Goal: Transaction & Acquisition: Purchase product/service

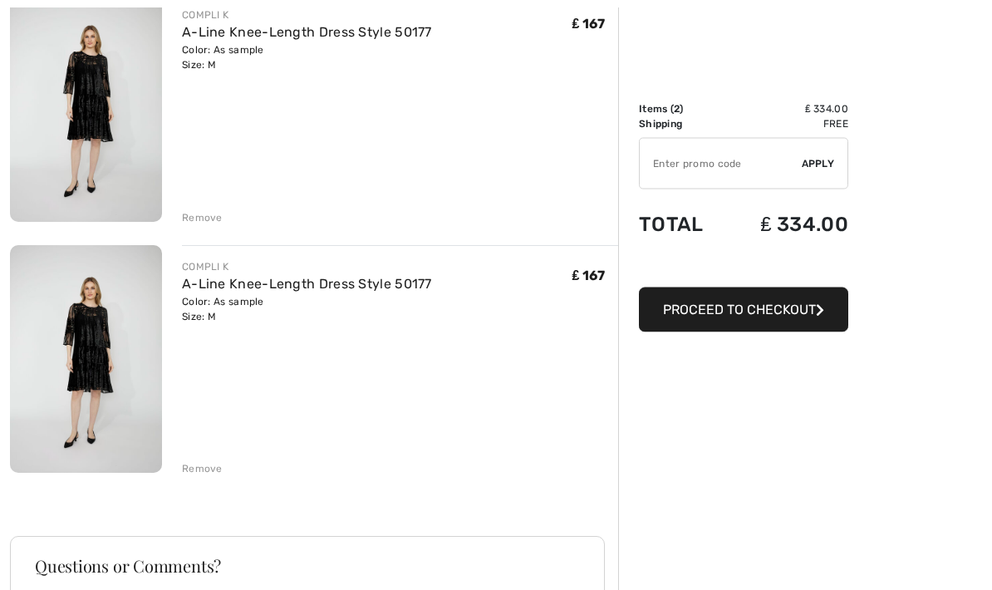
scroll to position [222, 0]
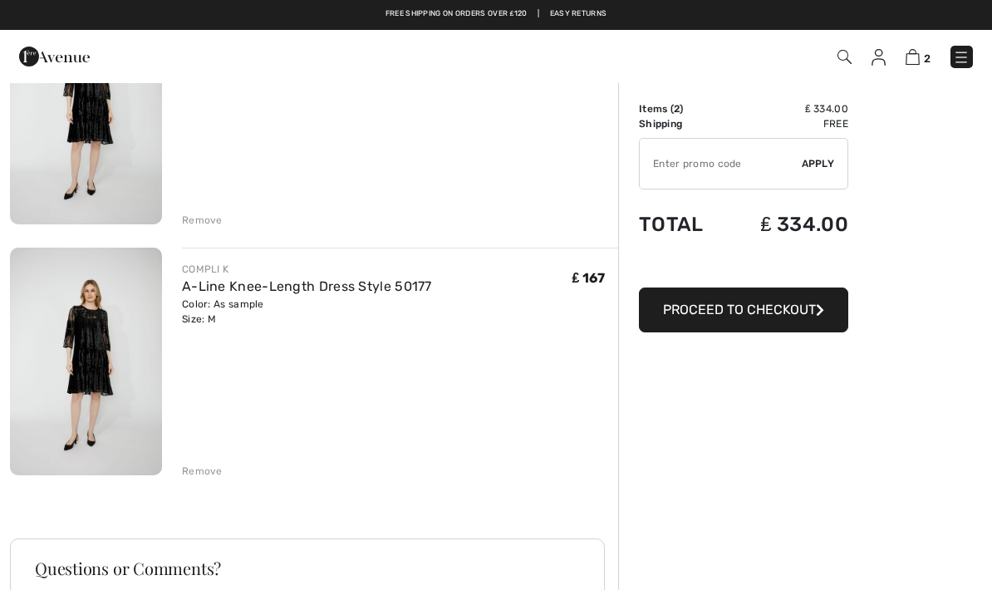
click at [191, 469] on div "Remove" at bounding box center [202, 471] width 41 height 15
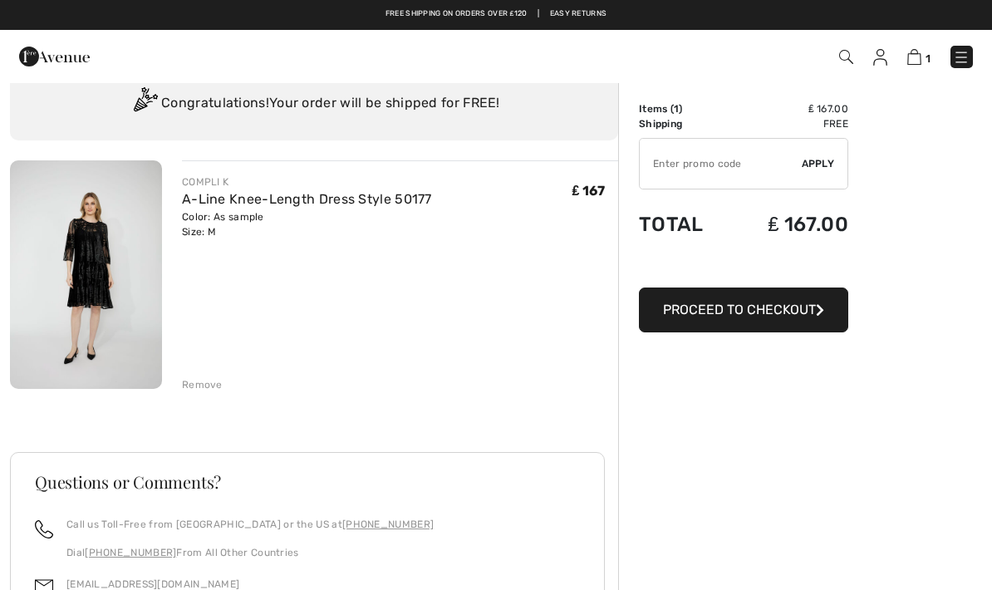
scroll to position [0, 0]
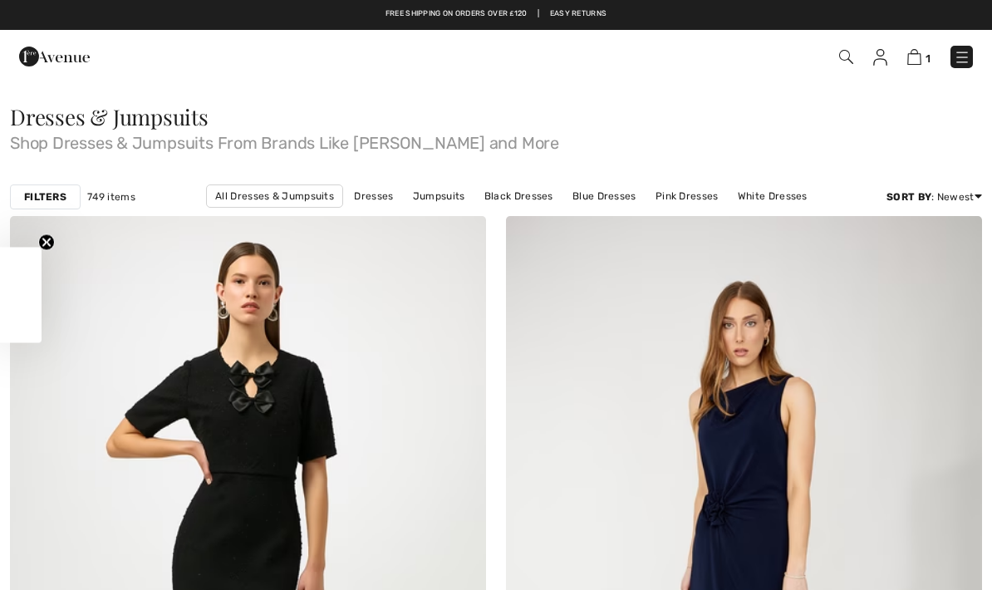
checkbox input "true"
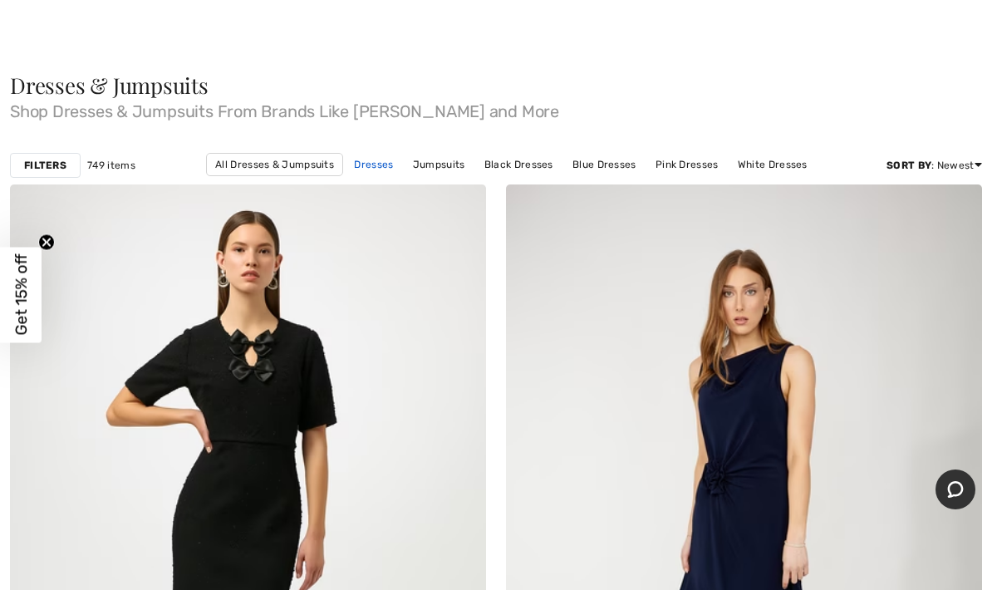
click at [361, 163] on link "Dresses" at bounding box center [374, 165] width 56 height 22
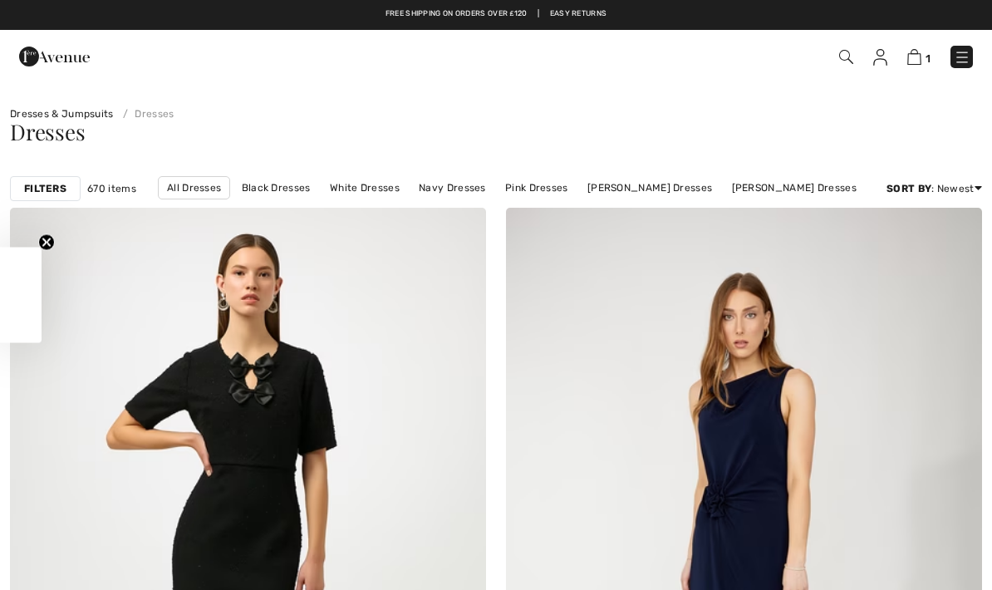
checkbox input "true"
click at [292, 189] on link "Black Dresses" at bounding box center [276, 188] width 86 height 22
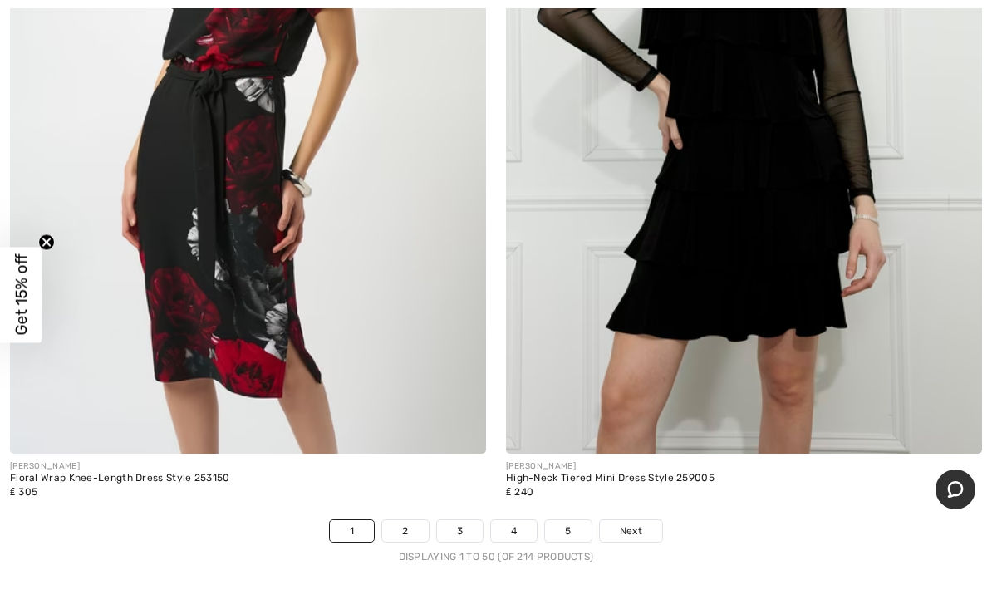
scroll to position [20094, 0]
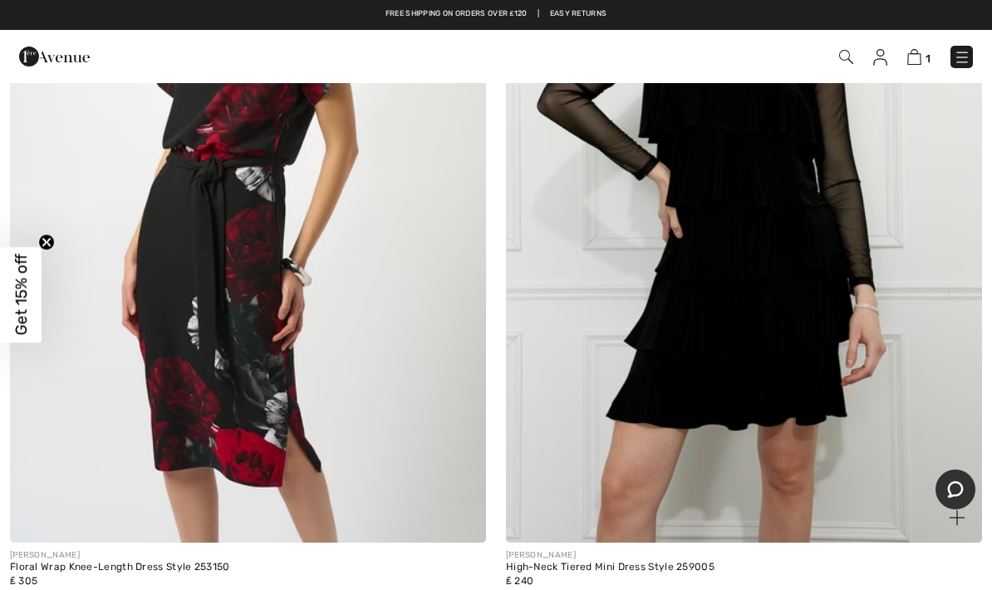
click at [734, 305] on img at bounding box center [744, 186] width 476 height 714
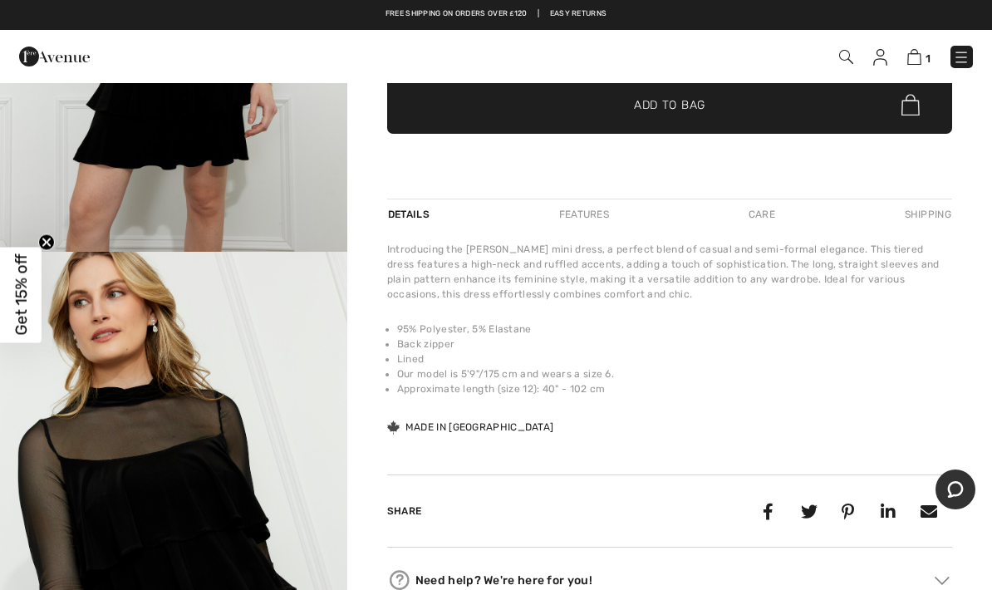
scroll to position [16, 0]
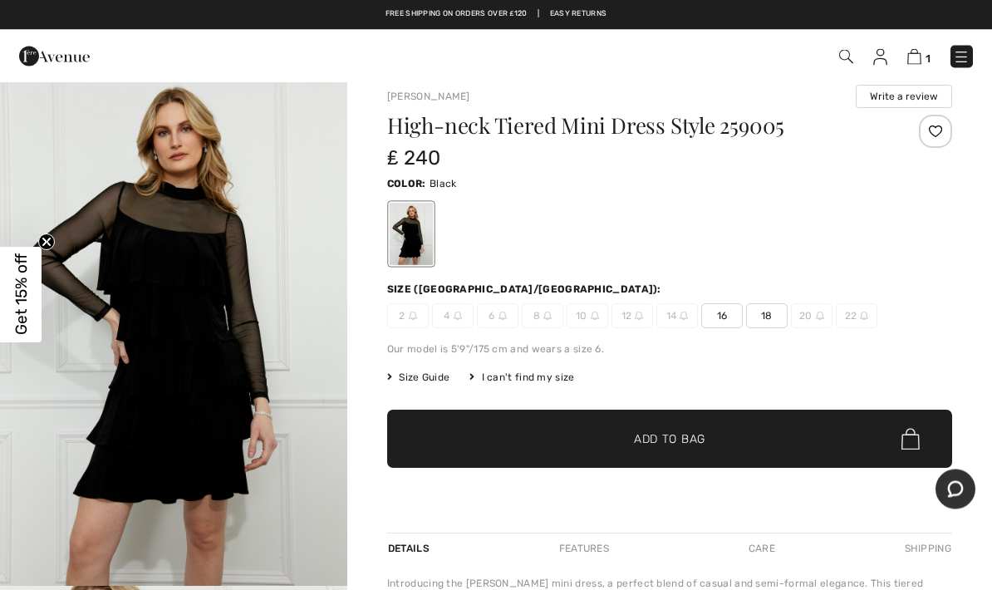
click at [684, 316] on img at bounding box center [684, 316] width 8 height 8
click at [684, 320] on img at bounding box center [684, 316] width 8 height 8
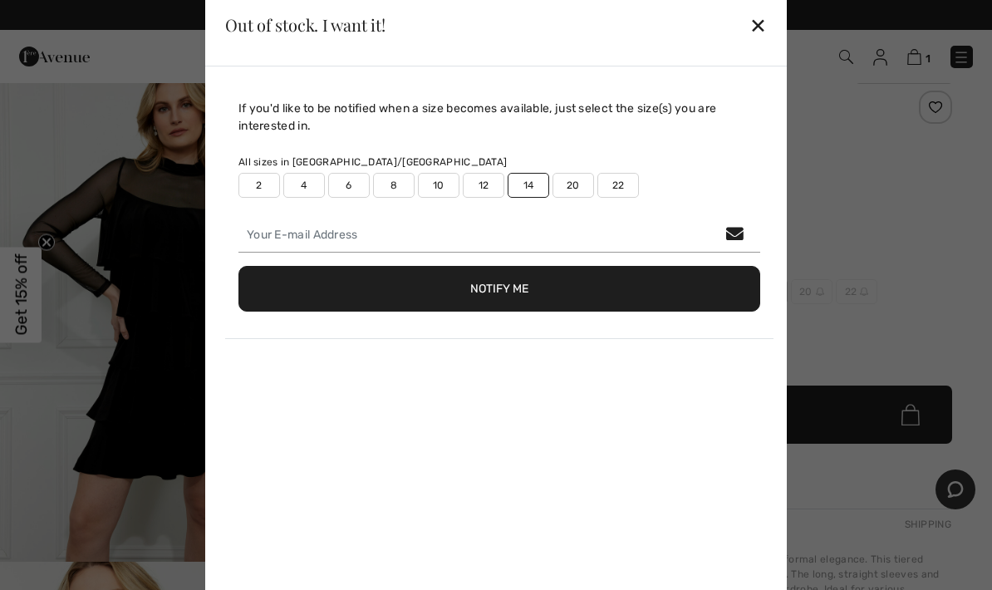
scroll to position [42, 0]
click at [560, 305] on button "Notify Me" at bounding box center [499, 289] width 522 height 46
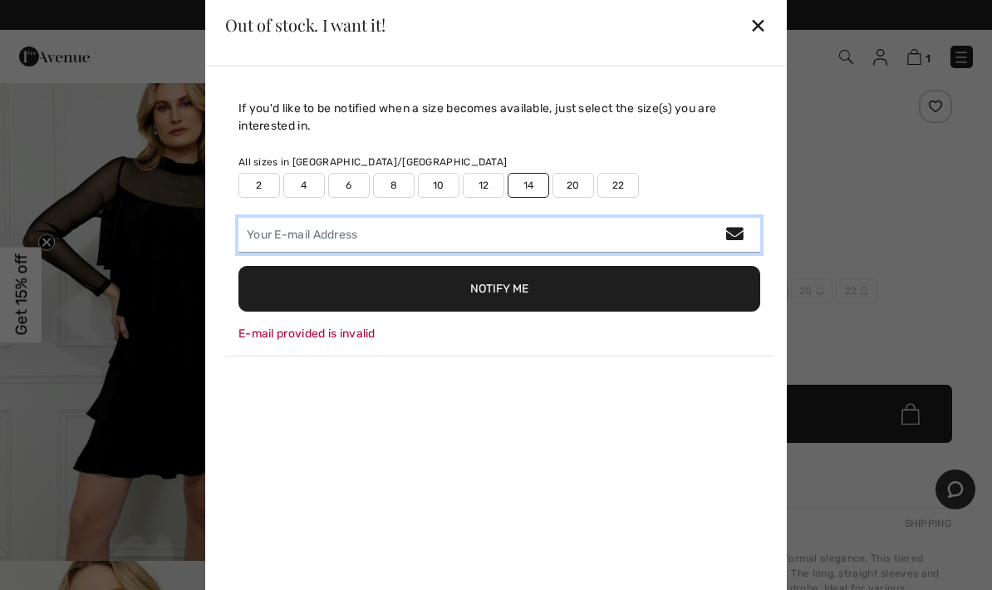
click at [399, 253] on input "email" at bounding box center [499, 235] width 522 height 35
type input "lorri.webb@gmail.com"
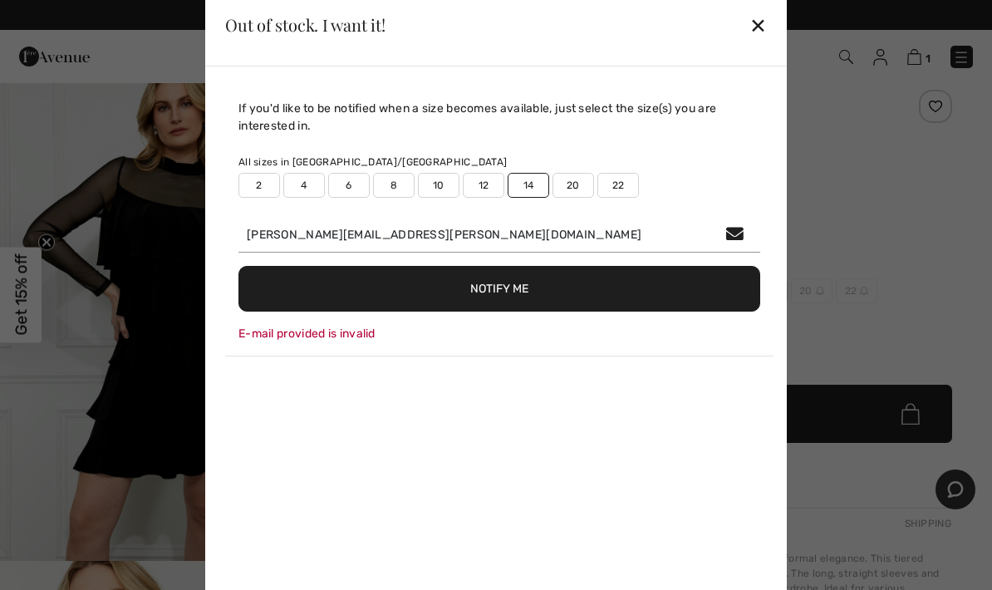
click at [545, 312] on button "Notify Me" at bounding box center [499, 289] width 522 height 46
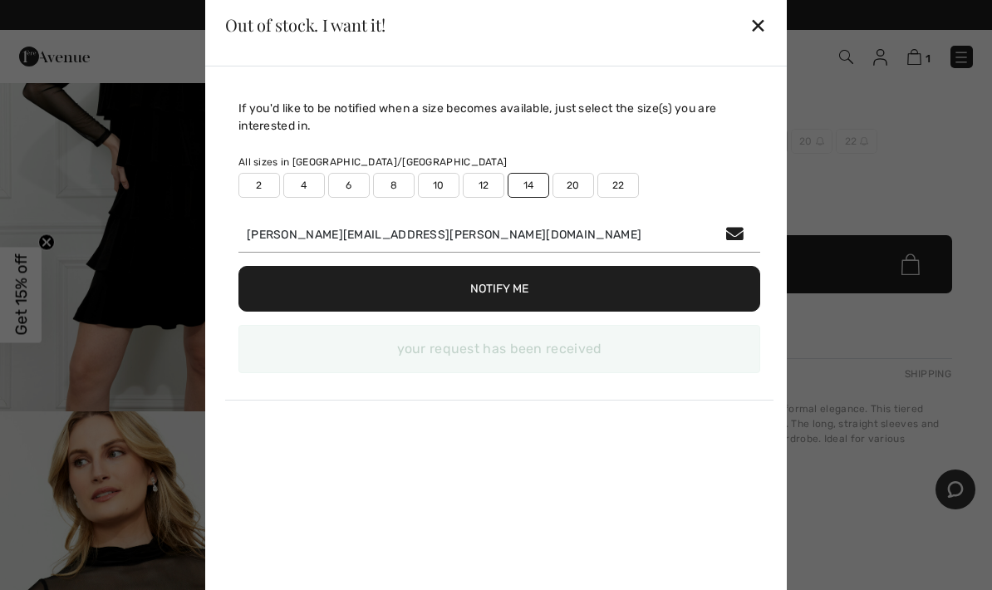
scroll to position [0, 0]
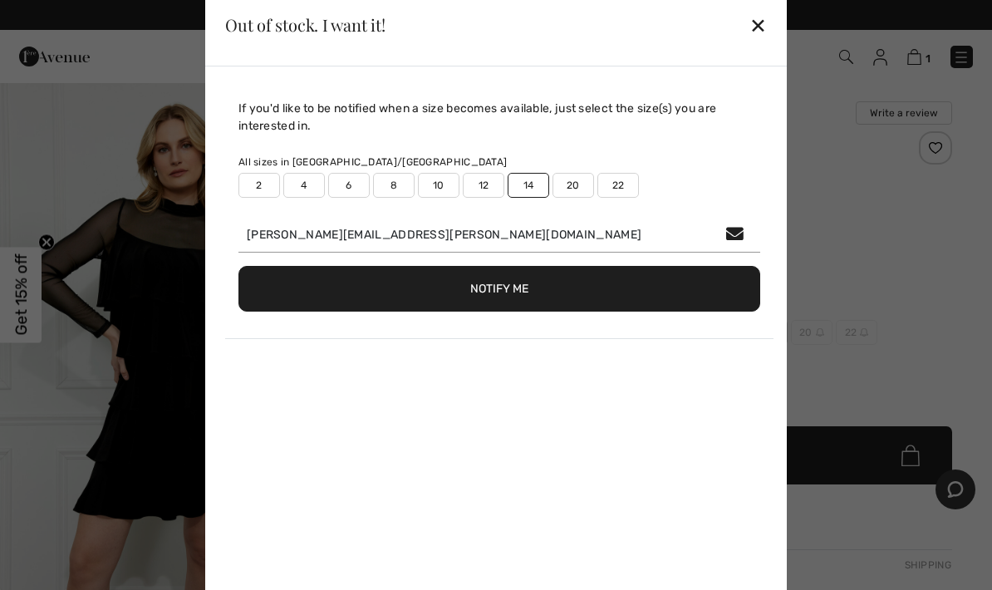
click at [763, 16] on div "✕" at bounding box center [757, 24] width 17 height 35
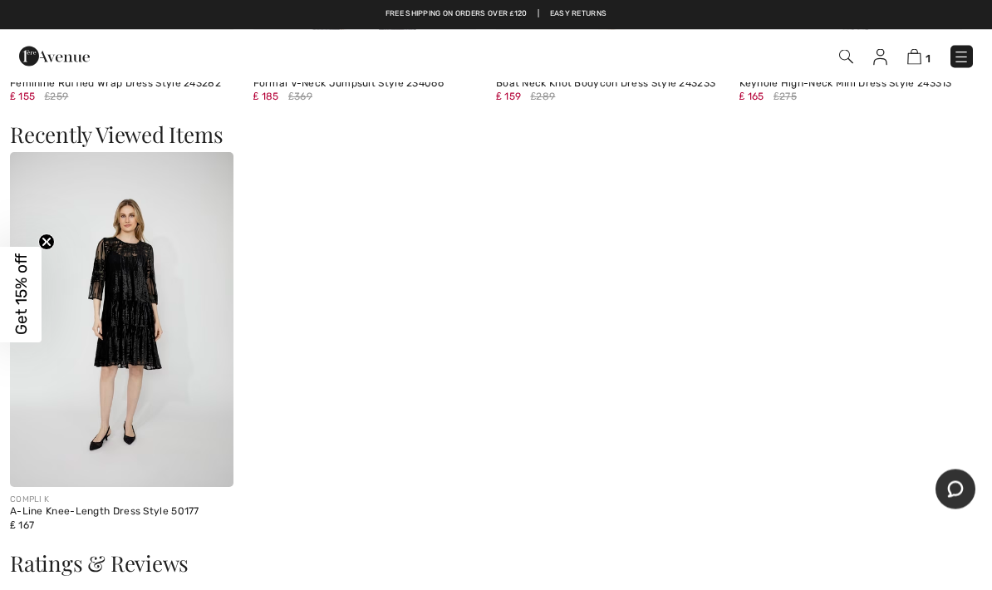
scroll to position [1825, 0]
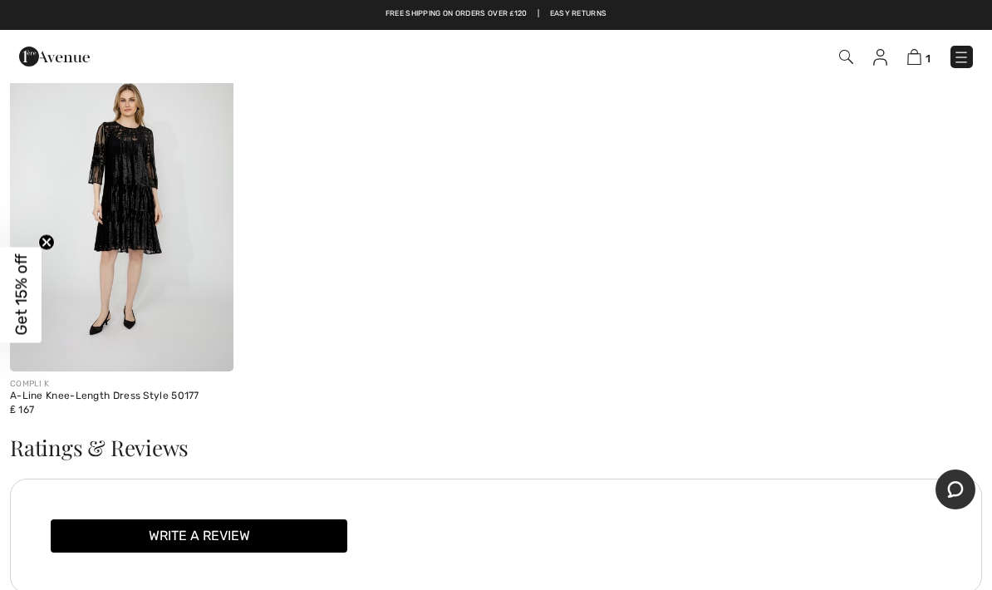
click at [29, 326] on span "Get 15% off" at bounding box center [21, 294] width 19 height 81
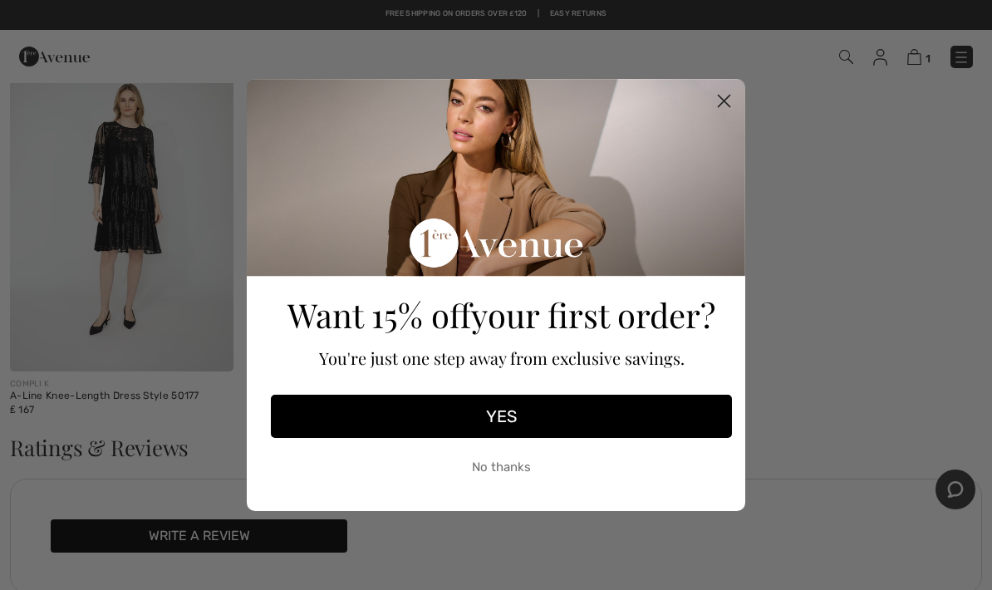
click at [528, 438] on button "YES" at bounding box center [501, 416] width 461 height 43
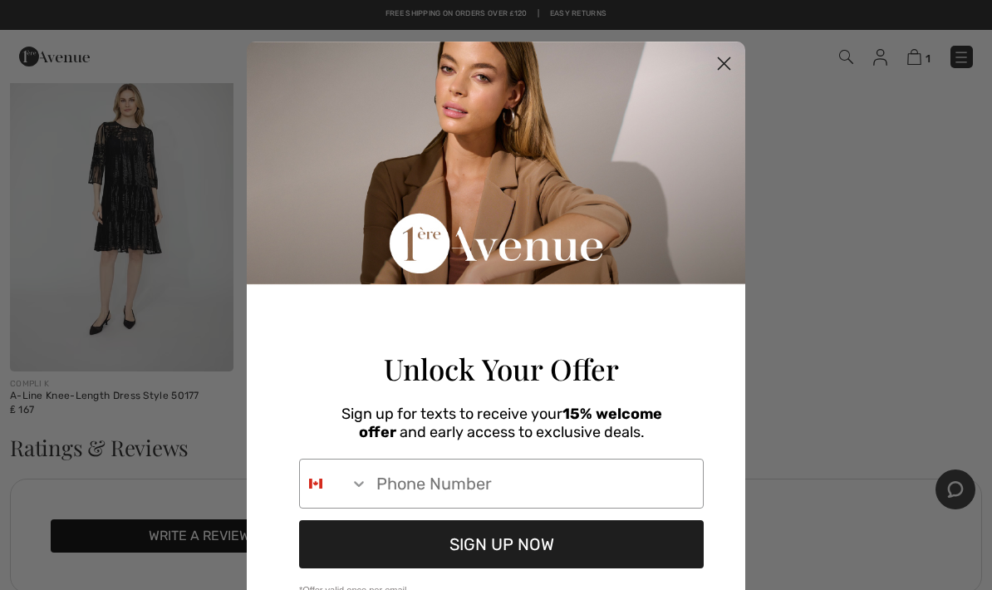
type input "07800888782"
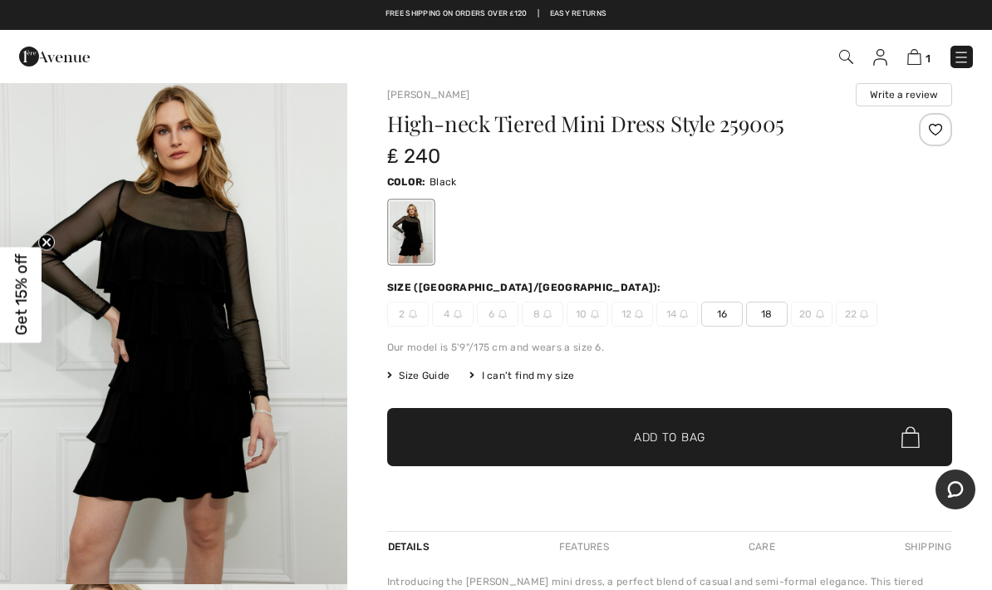
scroll to position [0, 0]
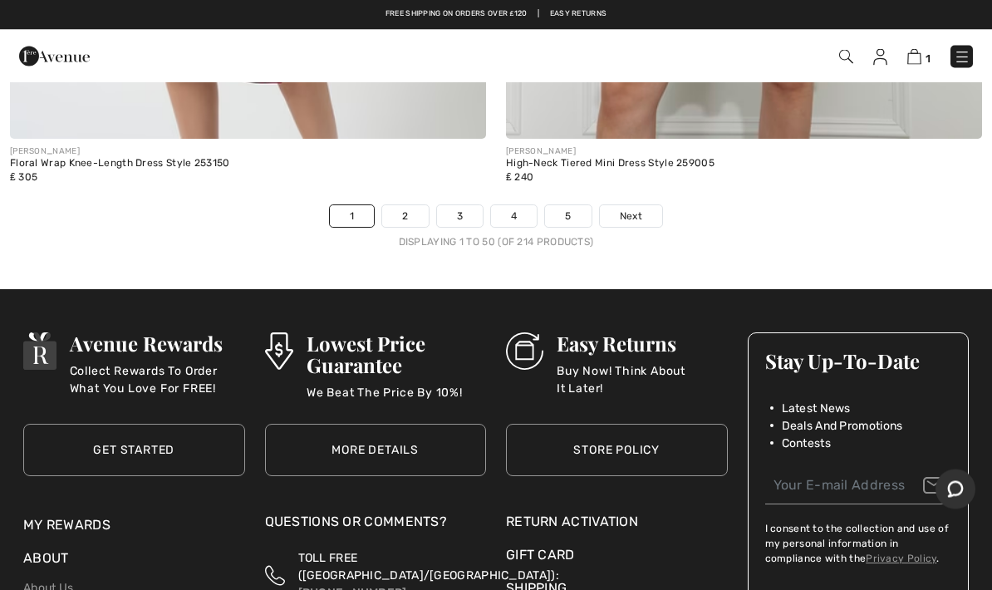
scroll to position [20494, 0]
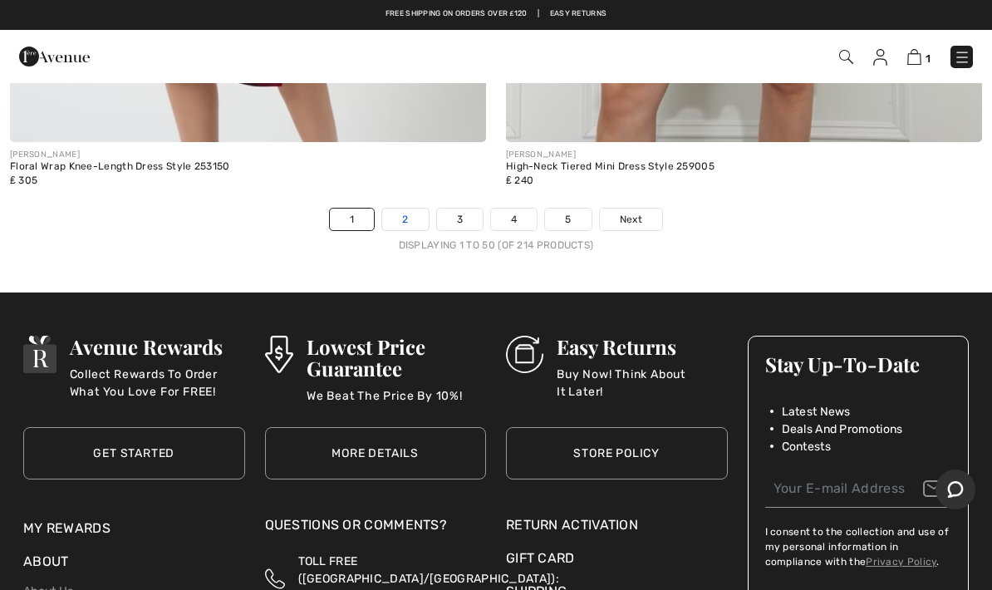
click at [425, 209] on link "2" at bounding box center [405, 220] width 46 height 22
click at [410, 209] on link "2" at bounding box center [405, 220] width 46 height 22
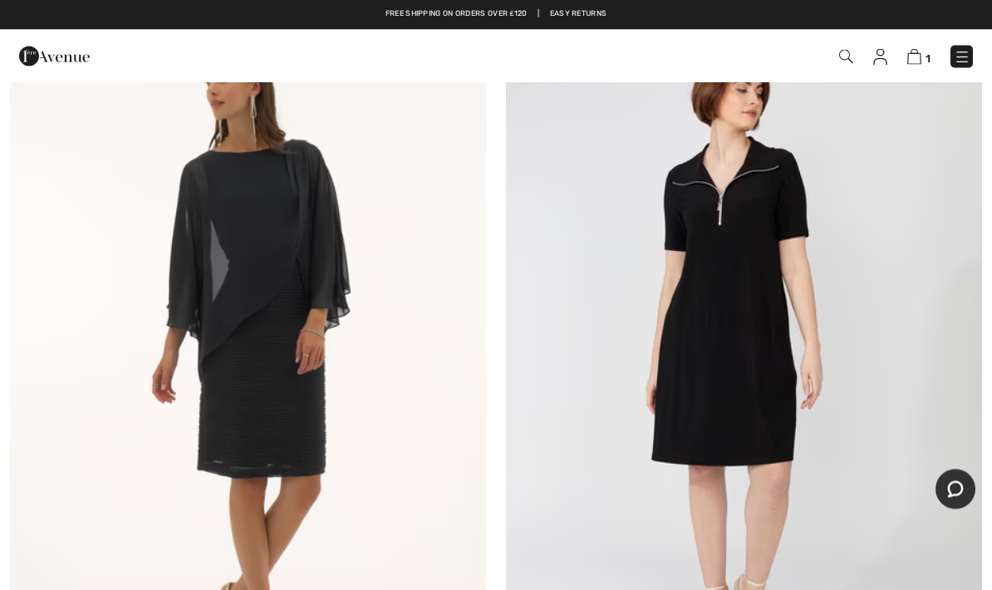
scroll to position [15124, 0]
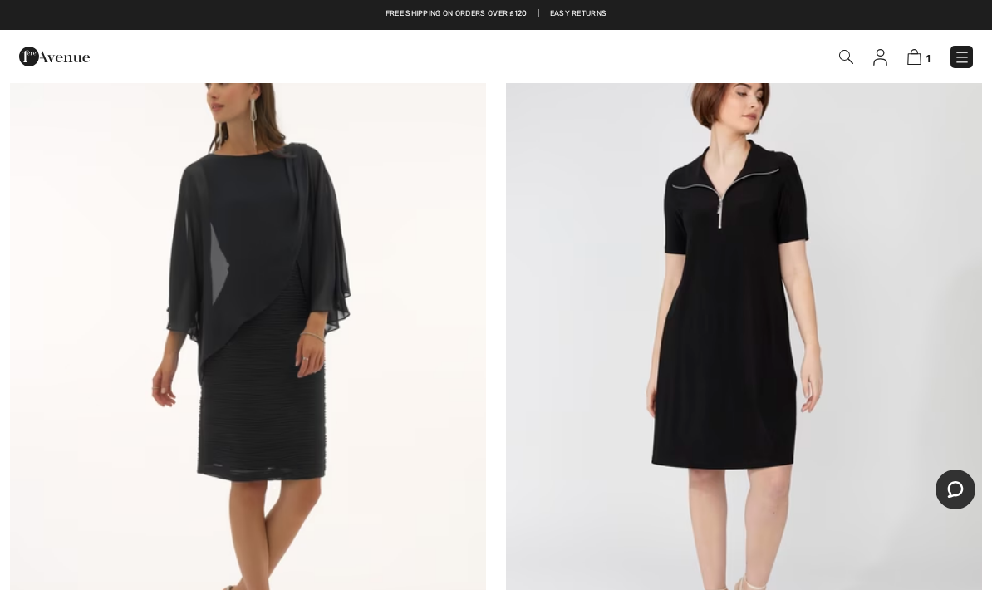
click at [267, 270] on img at bounding box center [248, 363] width 476 height 714
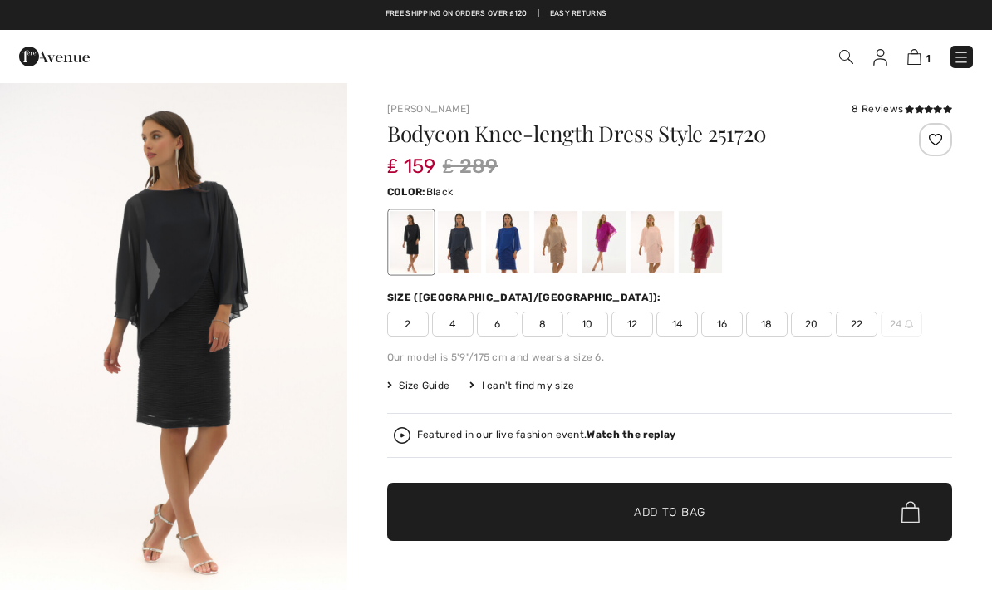
checkbox input "true"
click at [470, 243] on div at bounding box center [459, 242] width 43 height 62
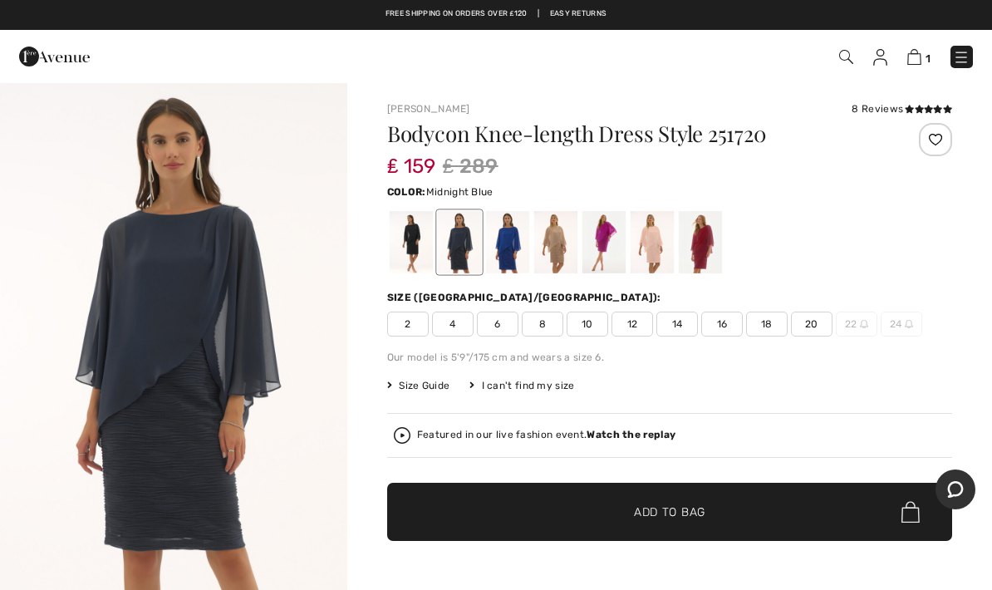
click at [503, 247] on div at bounding box center [507, 242] width 43 height 62
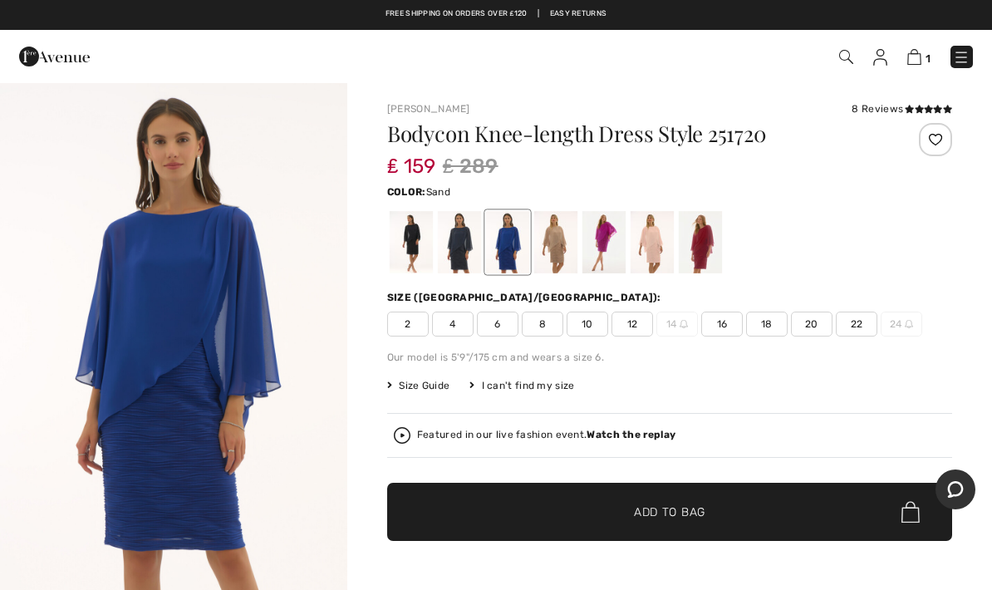
click at [547, 246] on div at bounding box center [555, 242] width 43 height 62
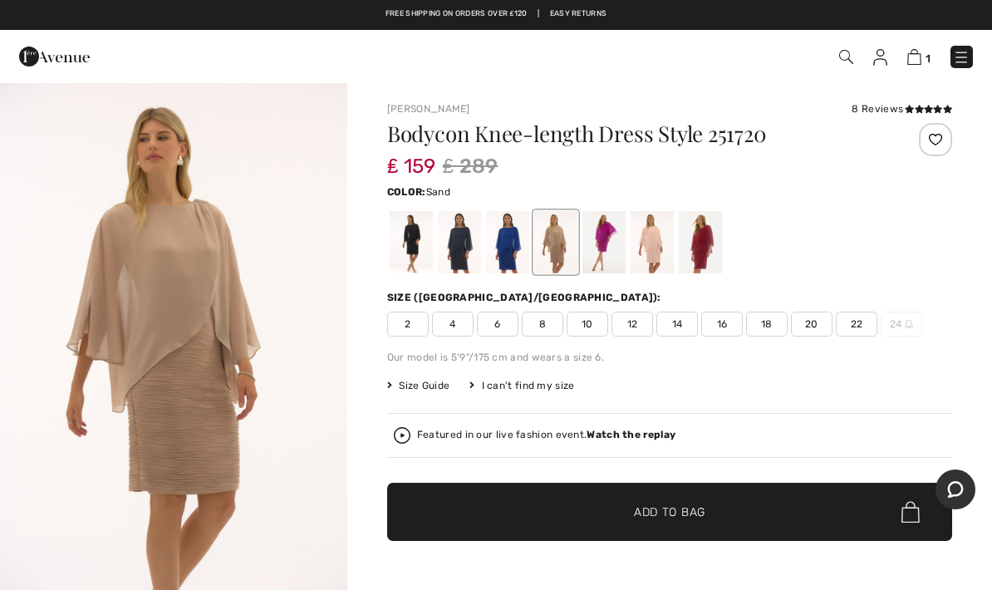
click at [596, 238] on div at bounding box center [603, 242] width 43 height 62
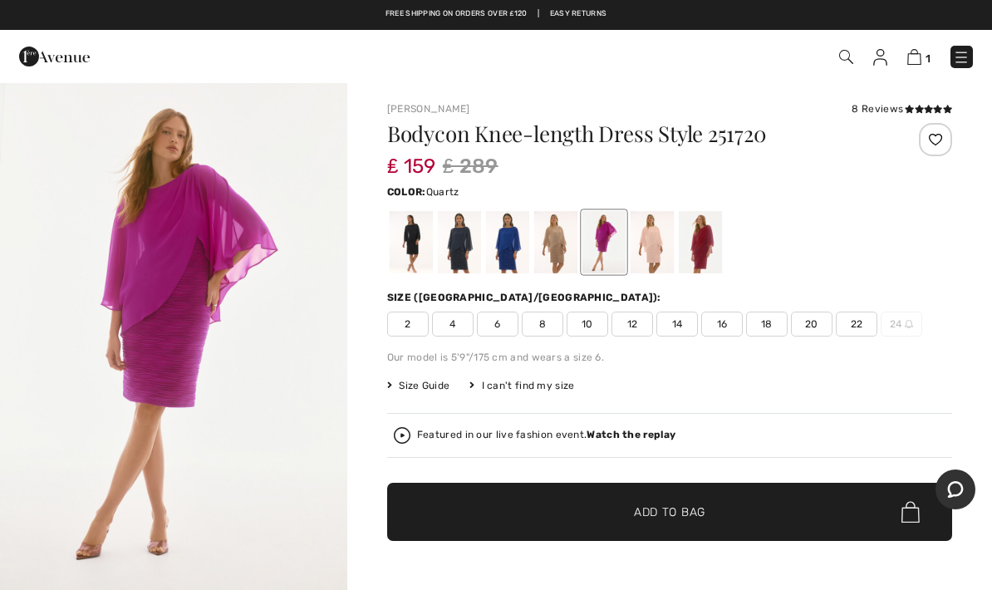
click at [640, 238] on div at bounding box center [652, 242] width 43 height 62
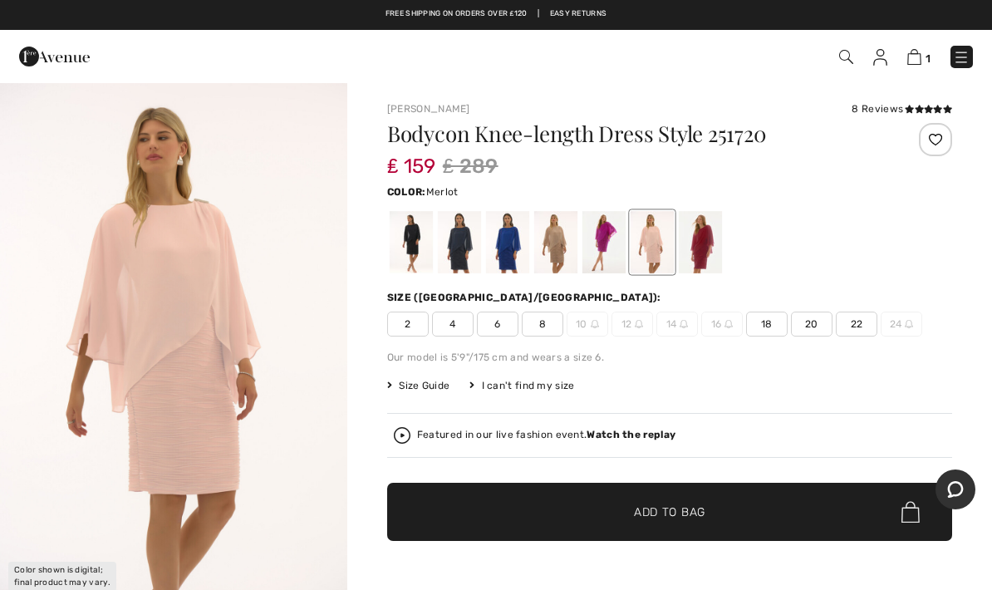
click at [692, 240] on div at bounding box center [700, 242] width 43 height 62
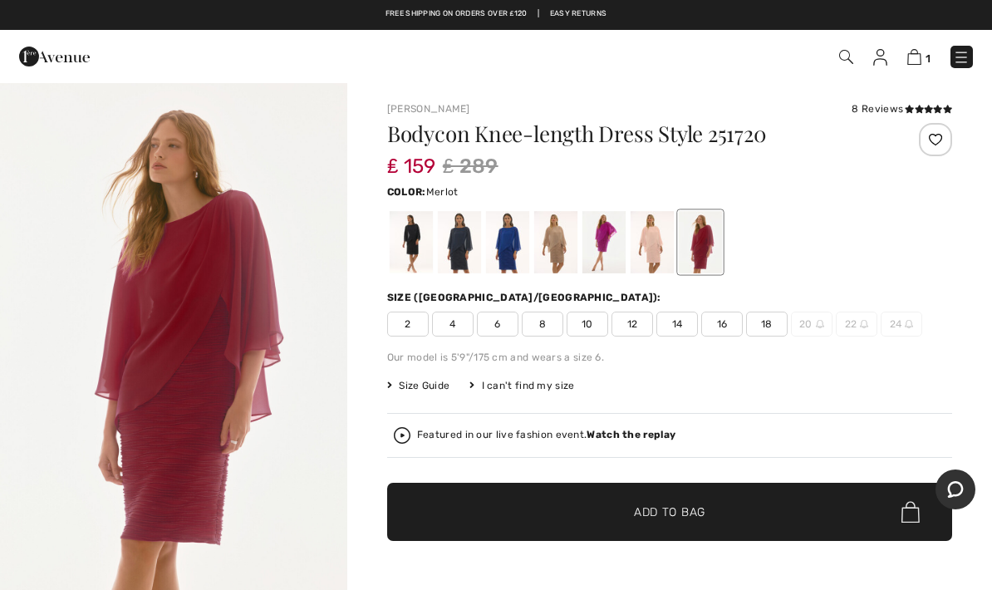
click at [672, 321] on span "14" at bounding box center [677, 324] width 42 height 25
click at [271, 316] on img "1 / 1" at bounding box center [173, 341] width 347 height 520
click at [410, 243] on div at bounding box center [411, 242] width 43 height 62
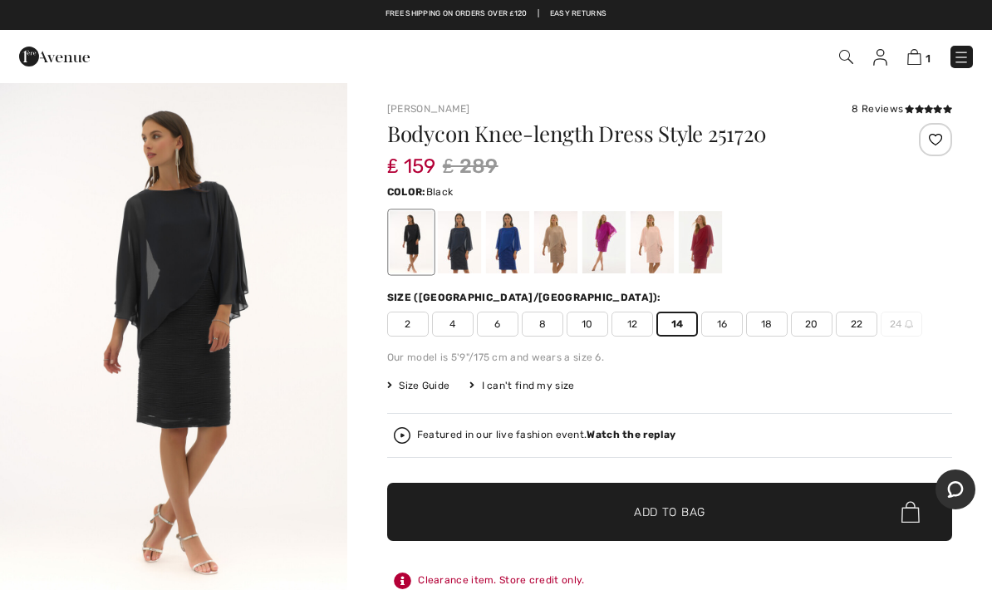
click at [453, 255] on div at bounding box center [459, 242] width 43 height 62
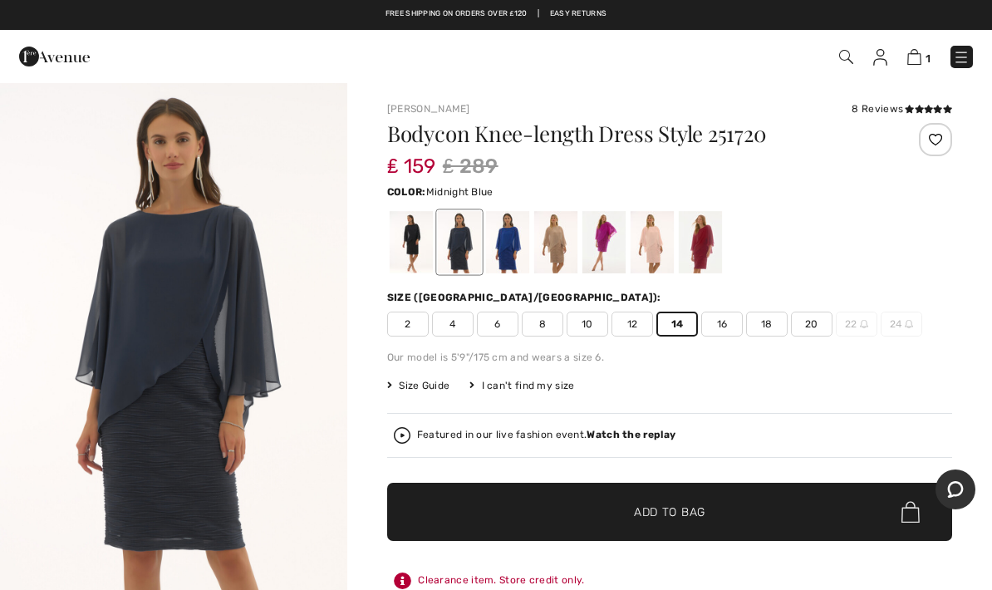
click at [512, 245] on div at bounding box center [507, 242] width 43 height 62
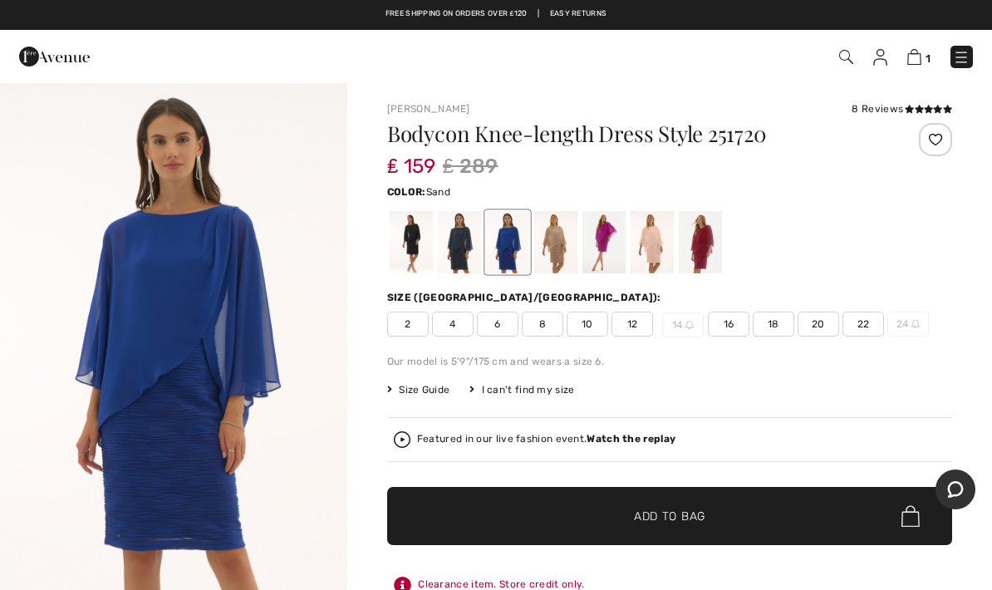
click at [556, 253] on div at bounding box center [555, 242] width 43 height 62
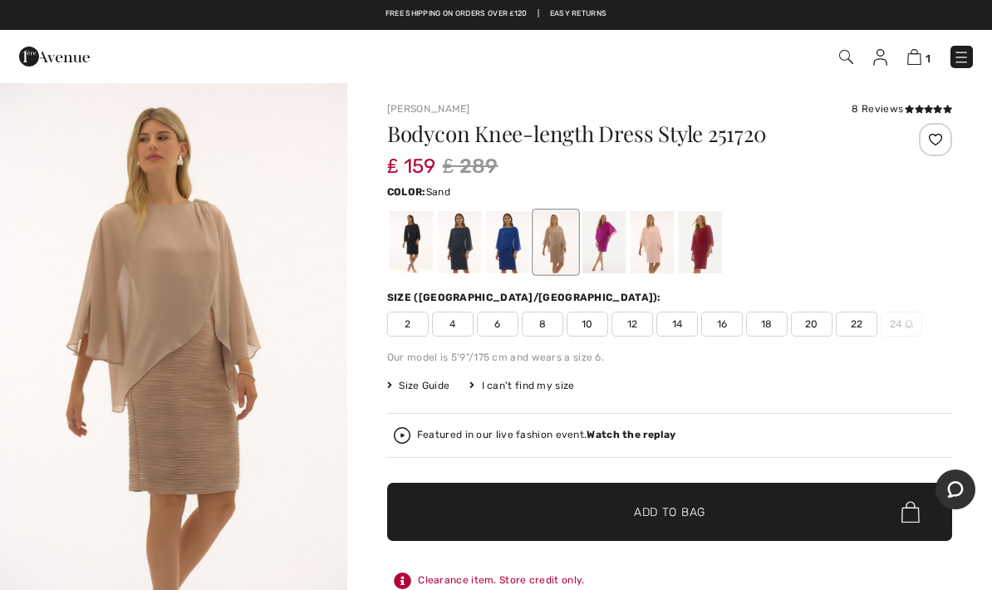
click at [609, 242] on div at bounding box center [603, 242] width 43 height 62
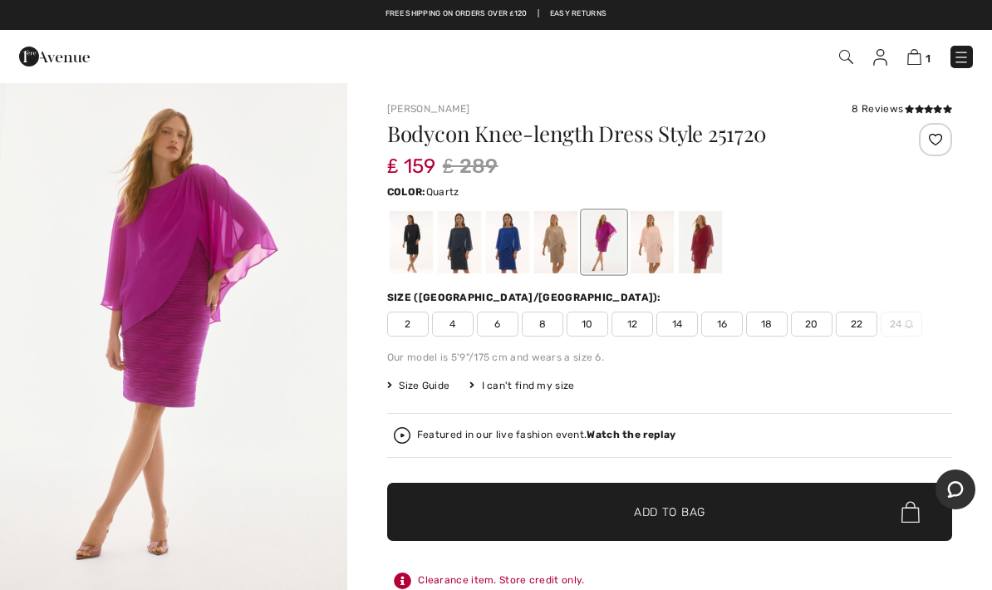
click at [648, 241] on div at bounding box center [652, 242] width 43 height 62
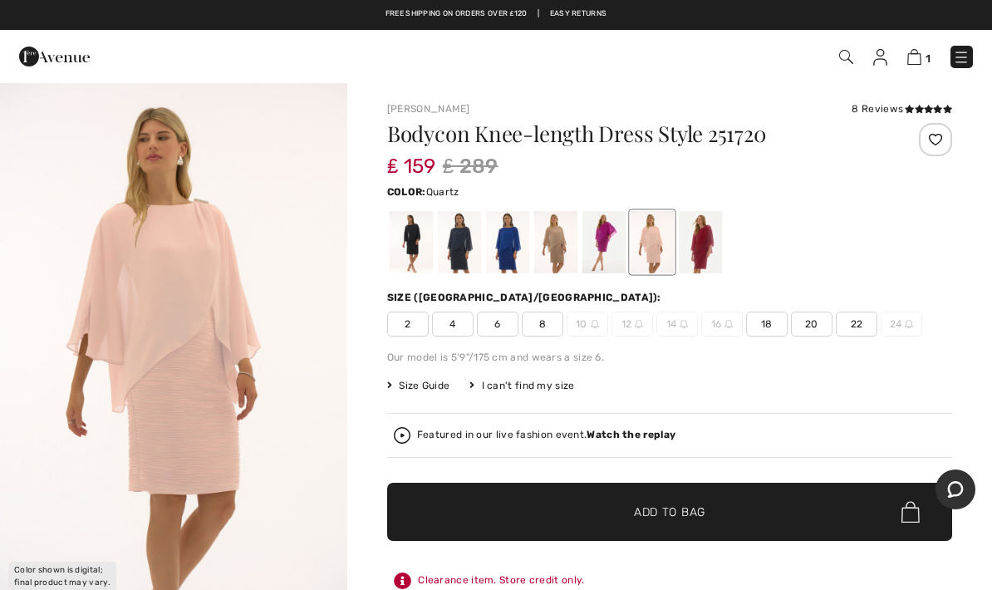
click at [698, 239] on div at bounding box center [700, 242] width 43 height 62
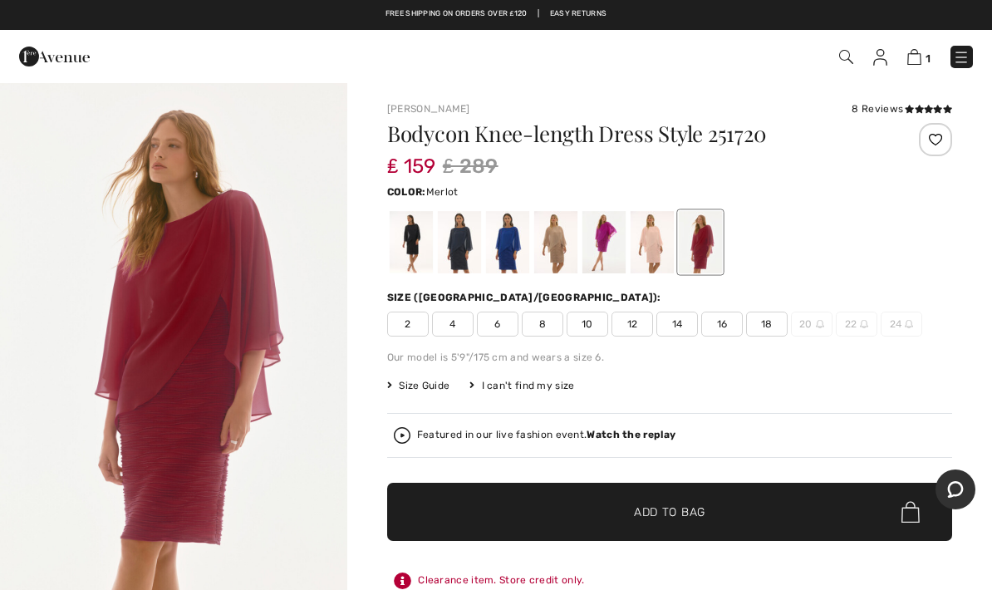
click at [610, 238] on div at bounding box center [603, 242] width 43 height 62
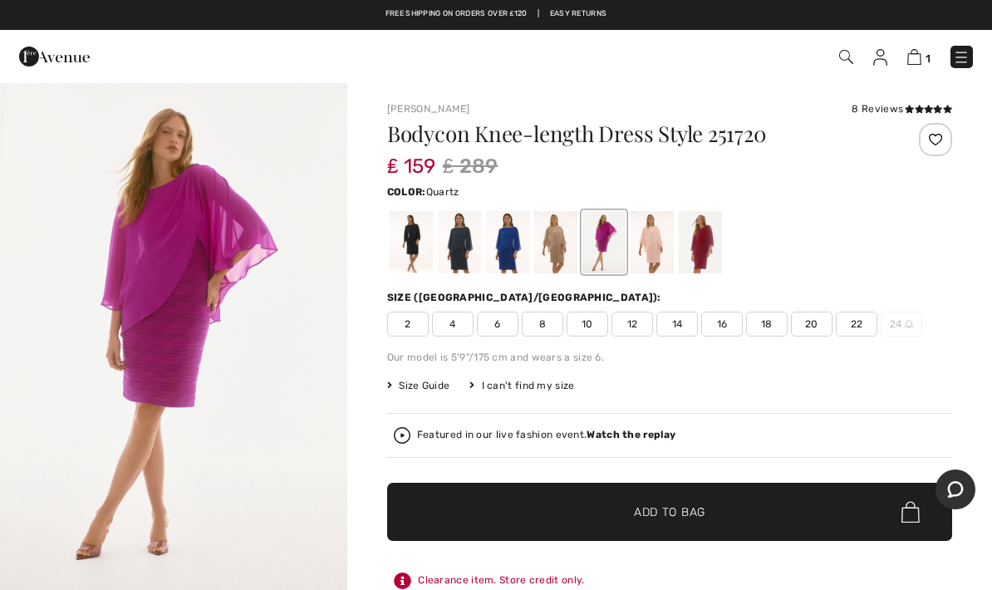
click at [646, 232] on div at bounding box center [652, 242] width 43 height 62
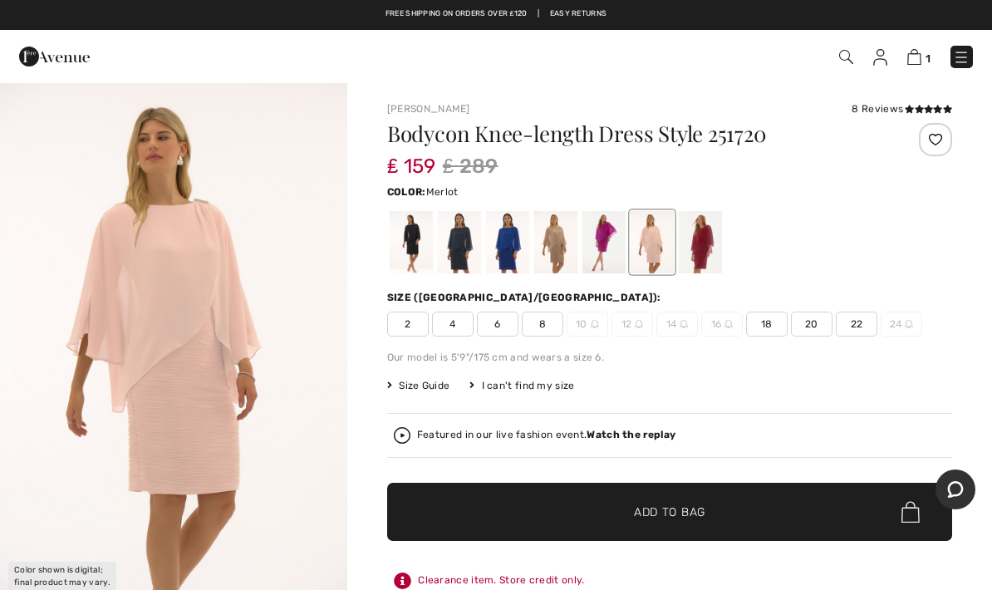
click at [701, 228] on div at bounding box center [700, 242] width 43 height 62
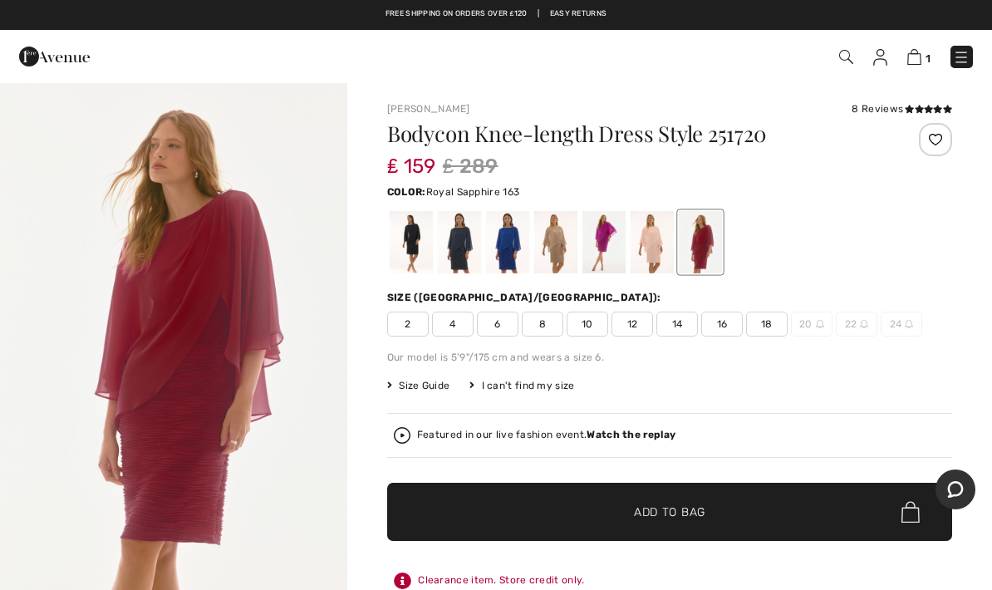
click at [509, 237] on div at bounding box center [507, 242] width 43 height 62
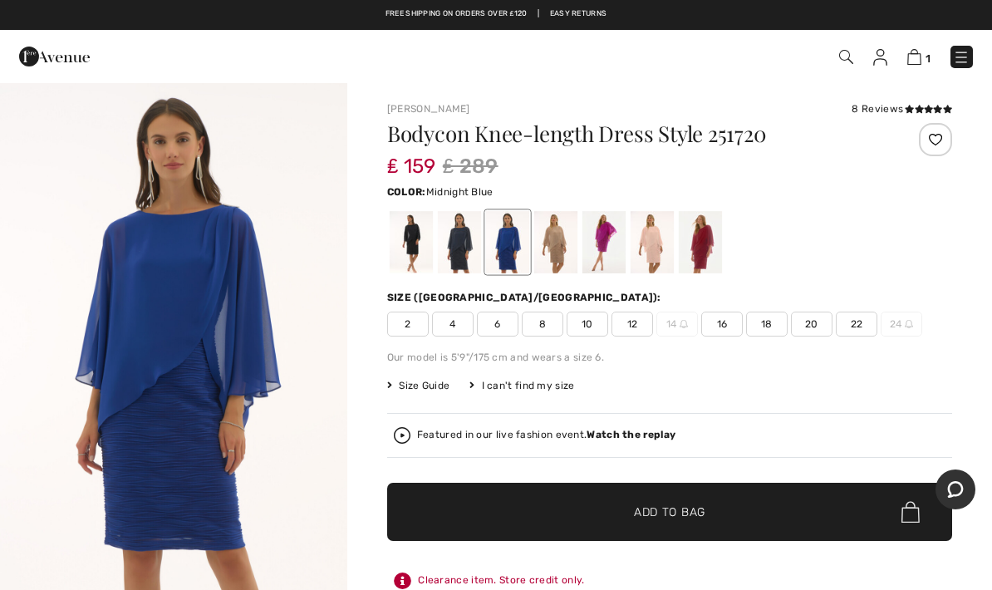
click at [455, 245] on div at bounding box center [459, 242] width 43 height 62
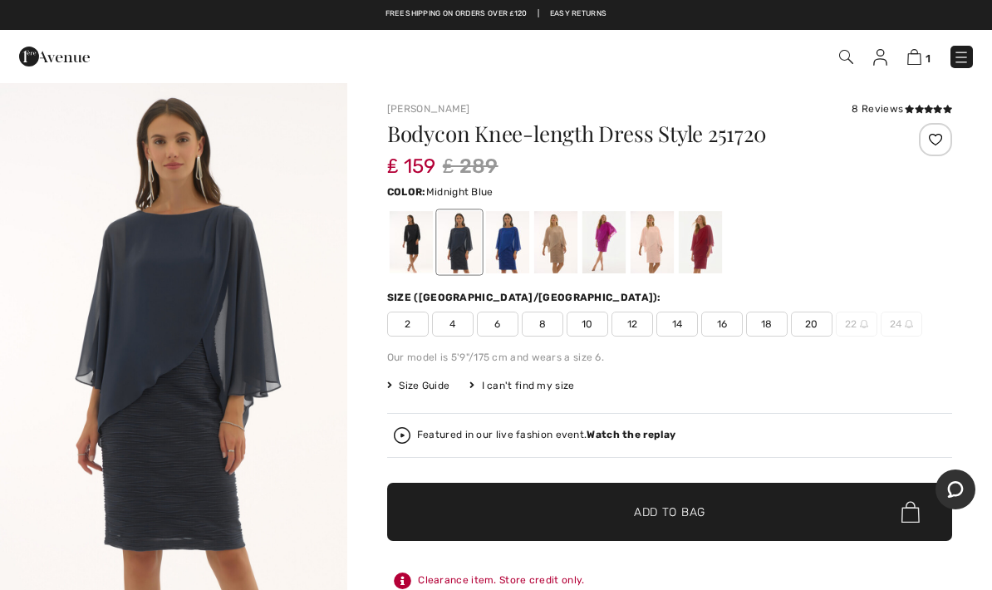
click at [422, 233] on div at bounding box center [411, 242] width 43 height 62
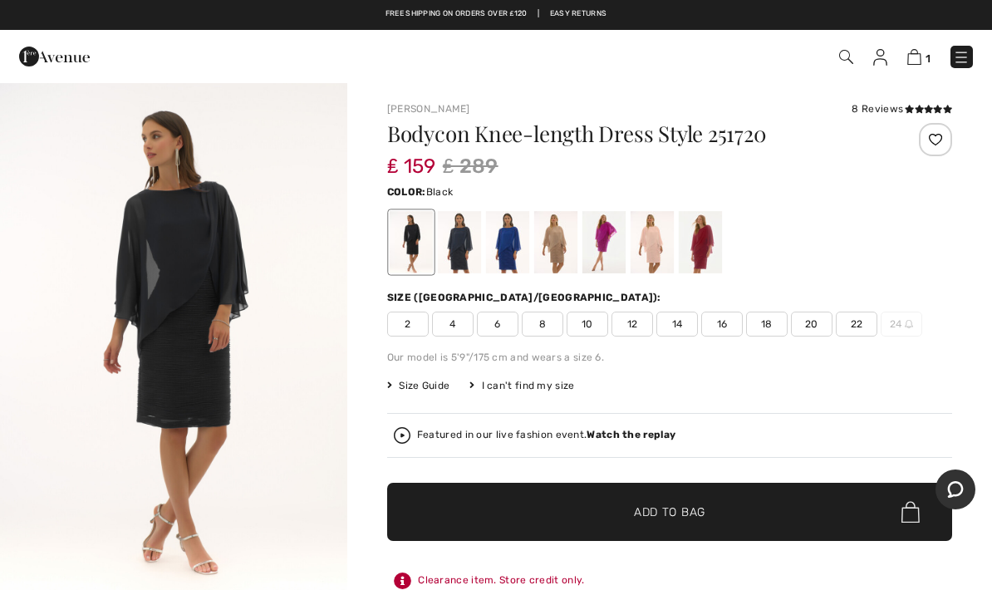
click at [701, 235] on div at bounding box center [700, 242] width 43 height 62
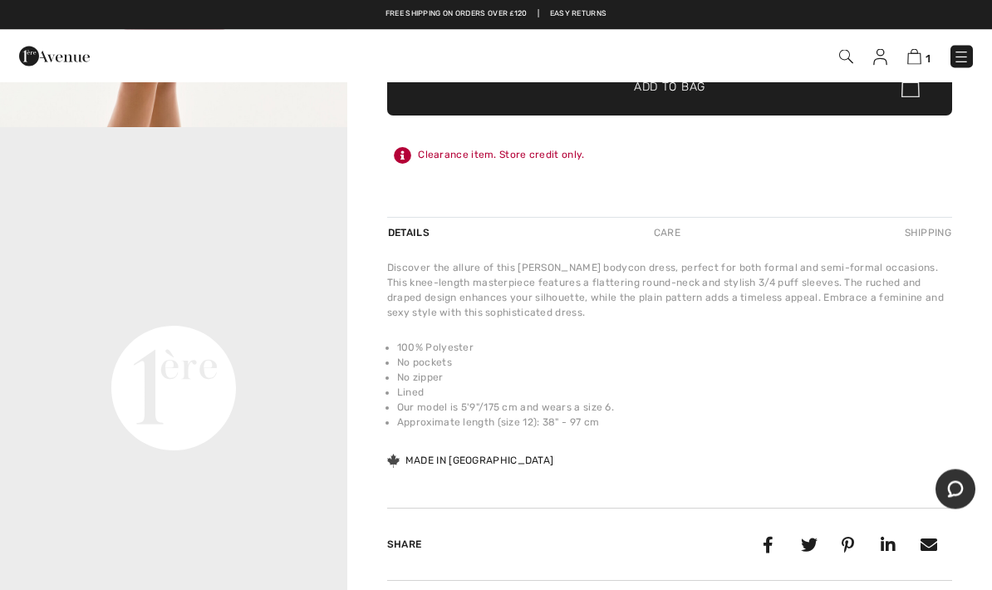
scroll to position [425, 0]
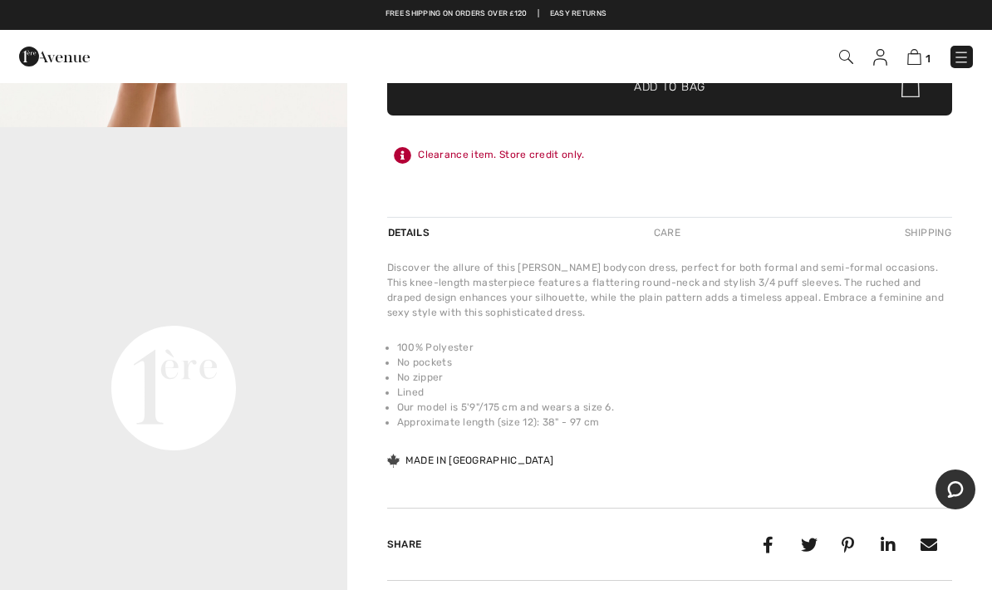
click at [267, 302] on video "Your browser does not support the video tag." at bounding box center [173, 215] width 347 height 174
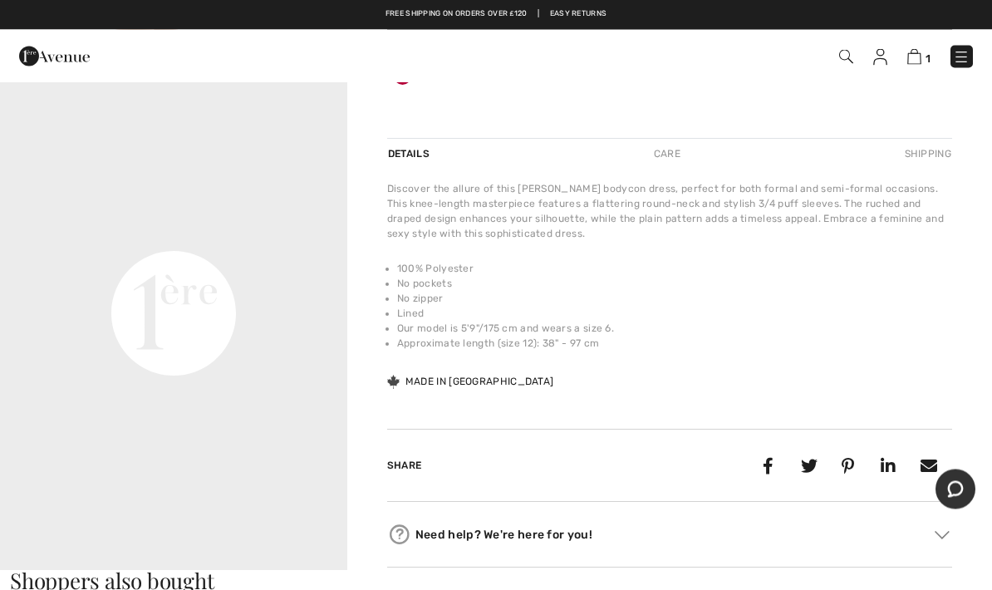
scroll to position [46, 0]
click at [299, 227] on video "Your browser does not support the video tag." at bounding box center [173, 140] width 347 height 174
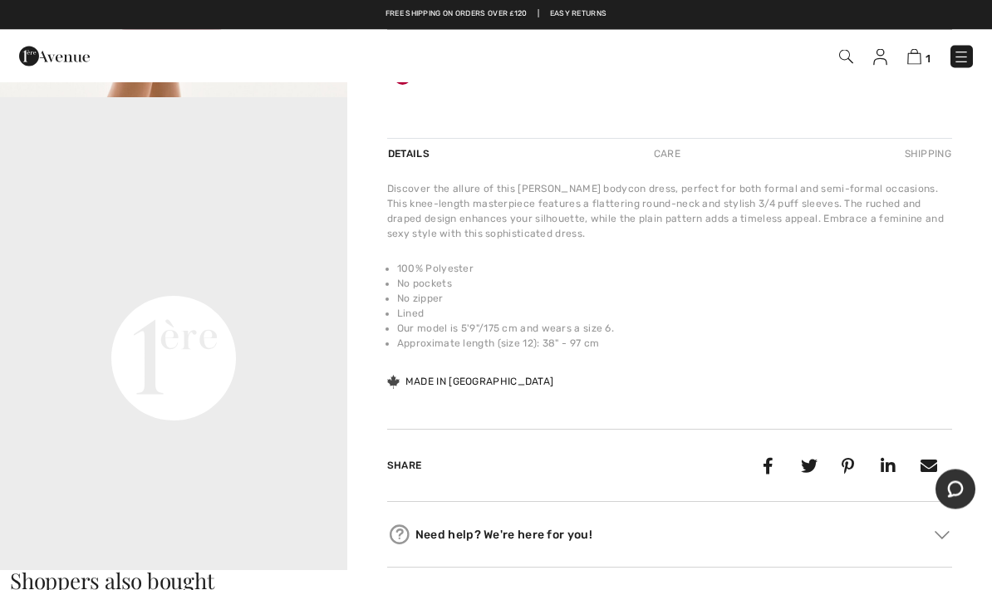
click at [312, 272] on video "Your browser does not support the video tag." at bounding box center [173, 186] width 347 height 174
click at [307, 272] on video "Your browser does not support the video tag." at bounding box center [173, 186] width 347 height 174
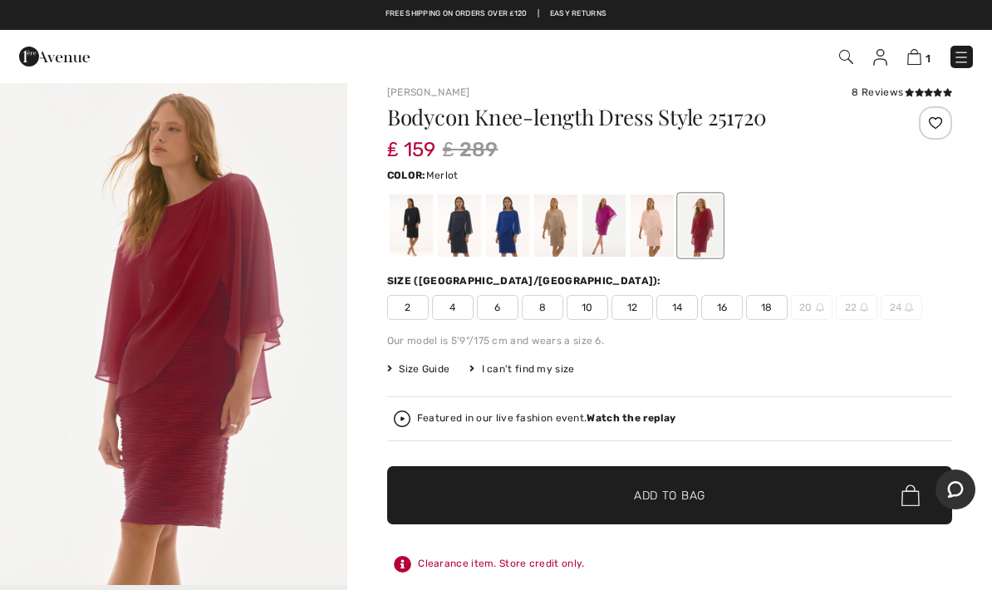
scroll to position [2, 0]
click at [274, 380] on img "1 / 1" at bounding box center [173, 322] width 347 height 520
click at [681, 497] on span "Add to Bag" at bounding box center [669, 495] width 71 height 17
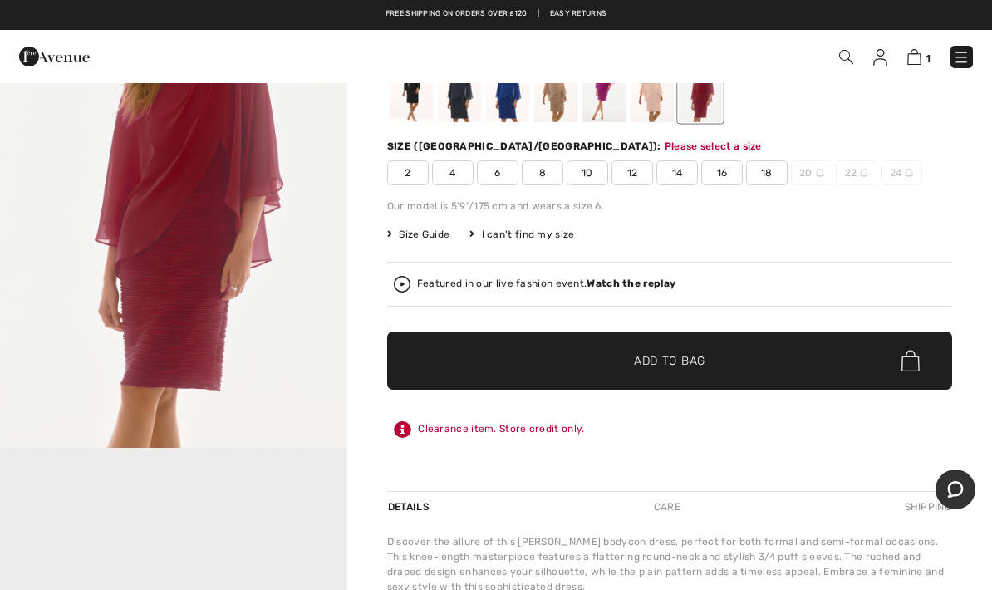
scroll to position [170, 0]
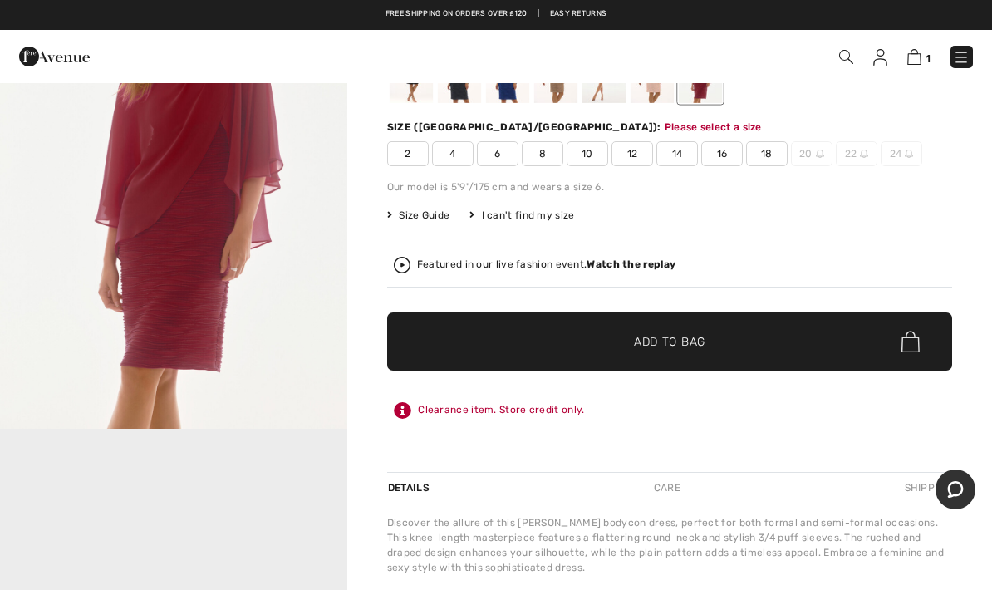
click at [682, 343] on span "Add to Bag" at bounding box center [669, 341] width 71 height 17
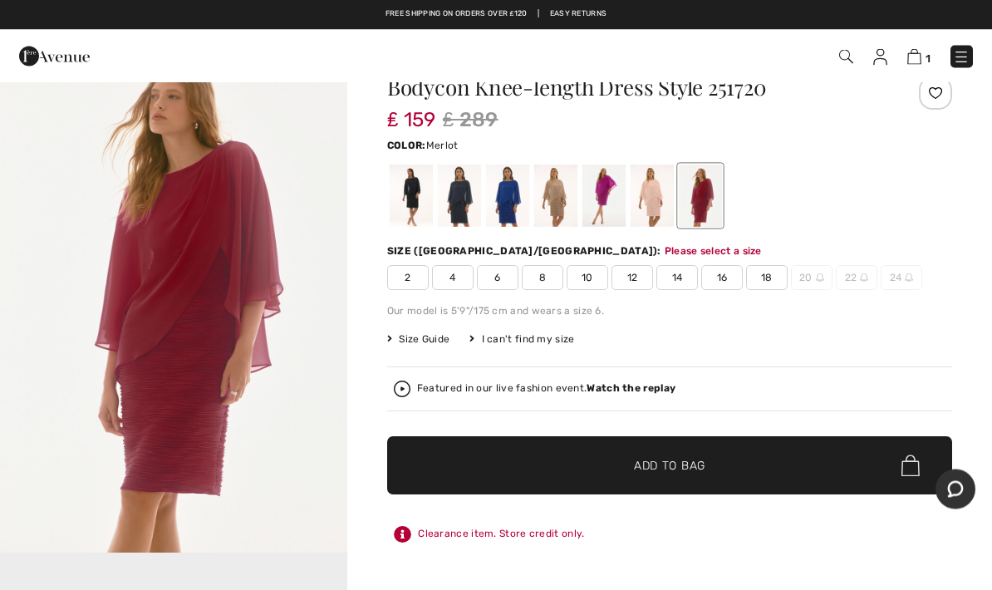
scroll to position [42, 0]
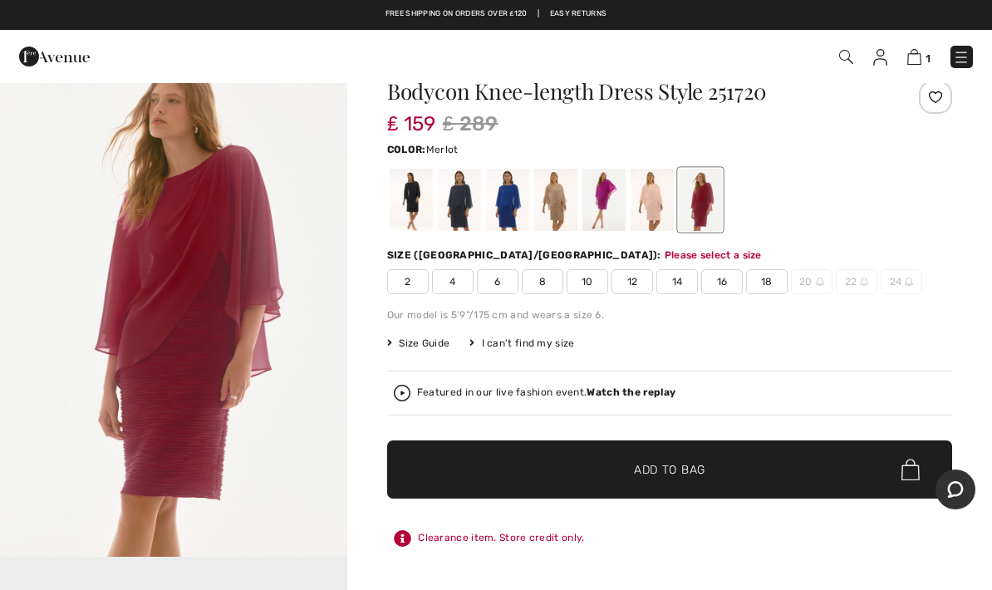
click at [675, 279] on span "14" at bounding box center [677, 281] width 42 height 25
click at [618, 464] on span "✔ Added to Bag" at bounding box center [644, 469] width 101 height 17
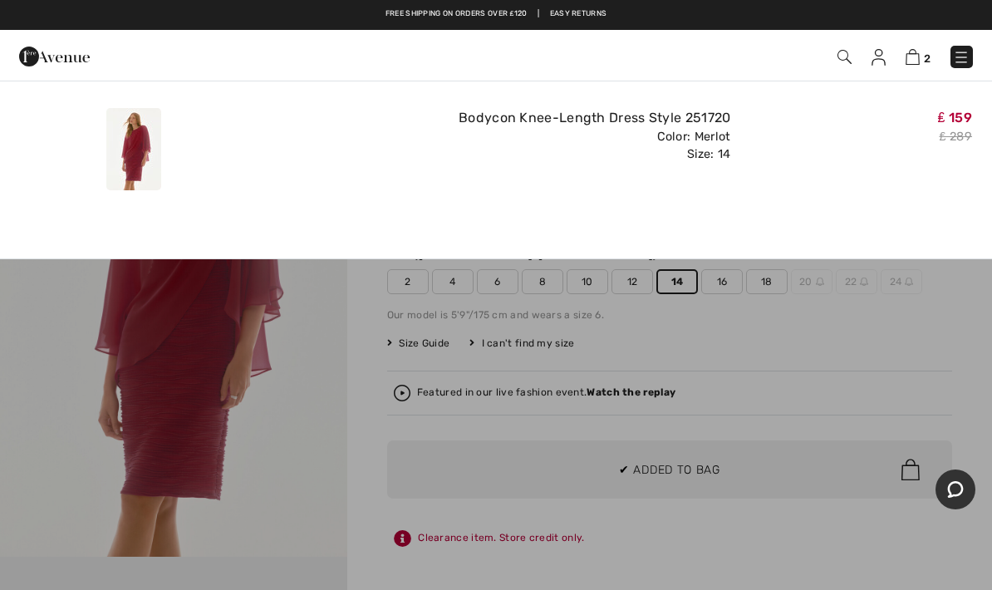
scroll to position [0, 0]
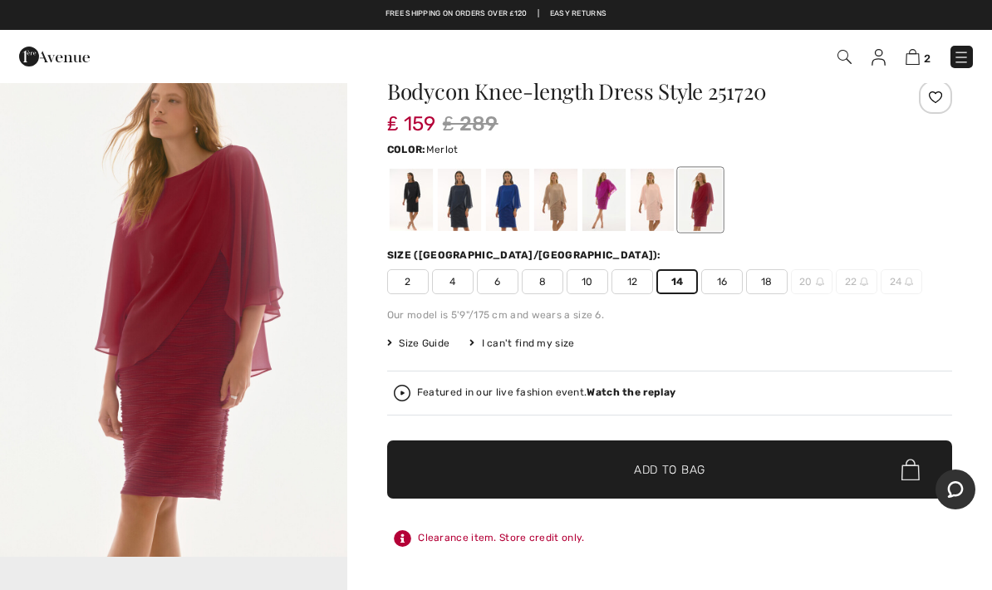
click at [417, 349] on span "Size Guide" at bounding box center [418, 343] width 62 height 15
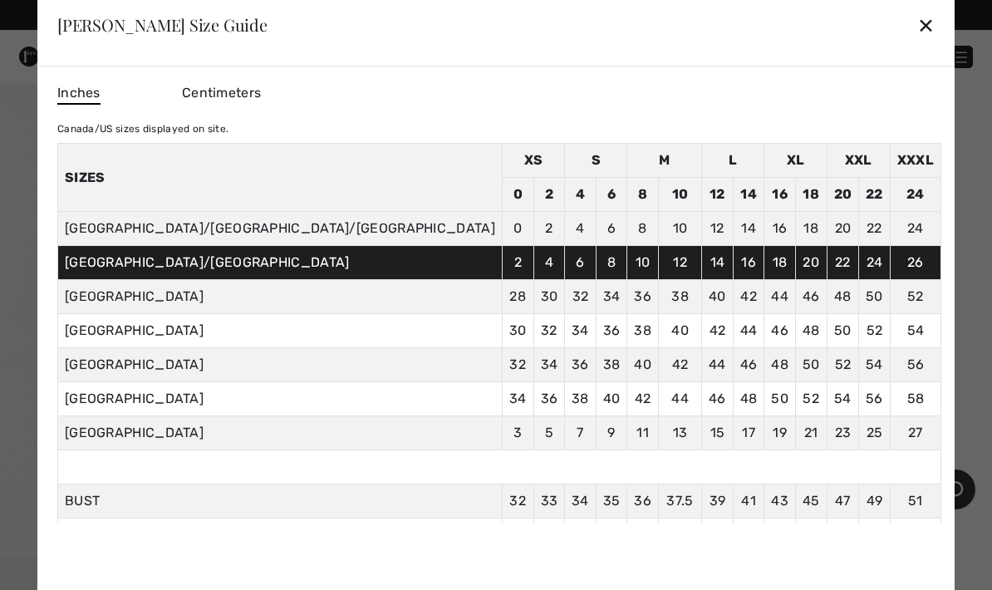
click at [917, 31] on div "✕" at bounding box center [925, 24] width 17 height 35
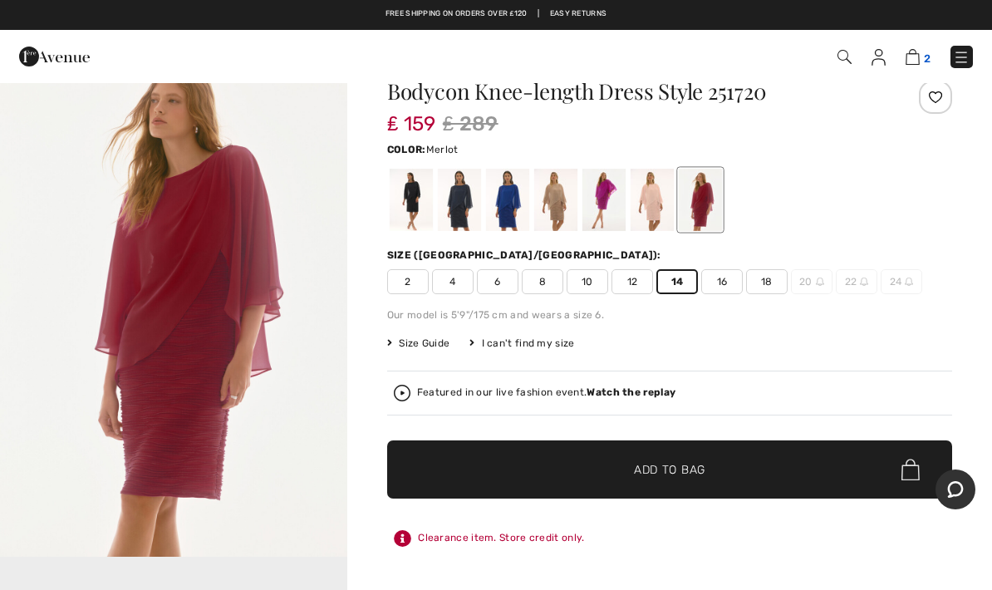
click at [918, 61] on img at bounding box center [912, 57] width 14 height 16
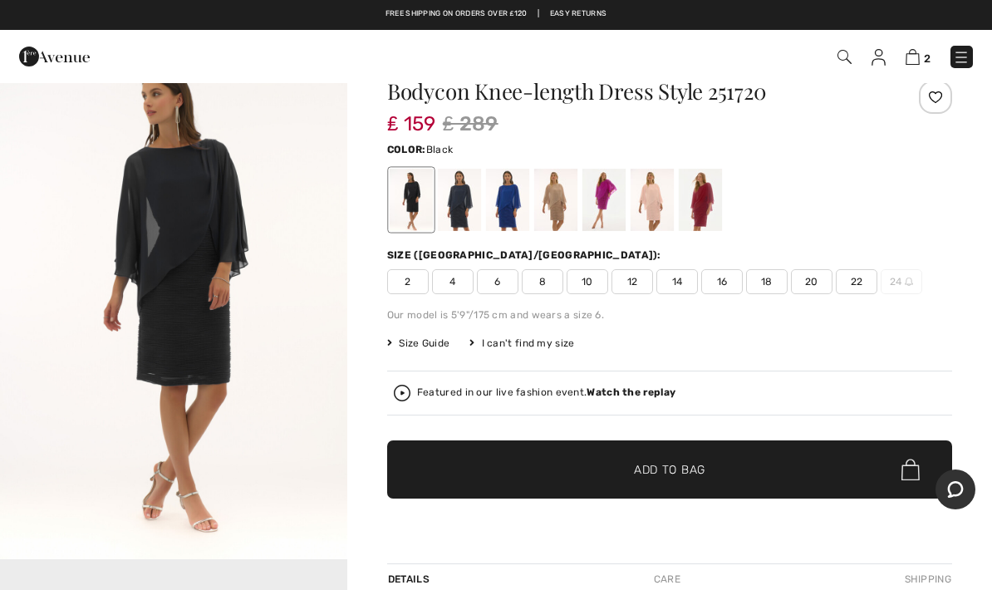
click at [637, 281] on span "12" at bounding box center [632, 281] width 42 height 25
click at [641, 464] on span "Add to Bag" at bounding box center [669, 469] width 71 height 17
click at [428, 342] on span "Size Guide" at bounding box center [418, 343] width 62 height 15
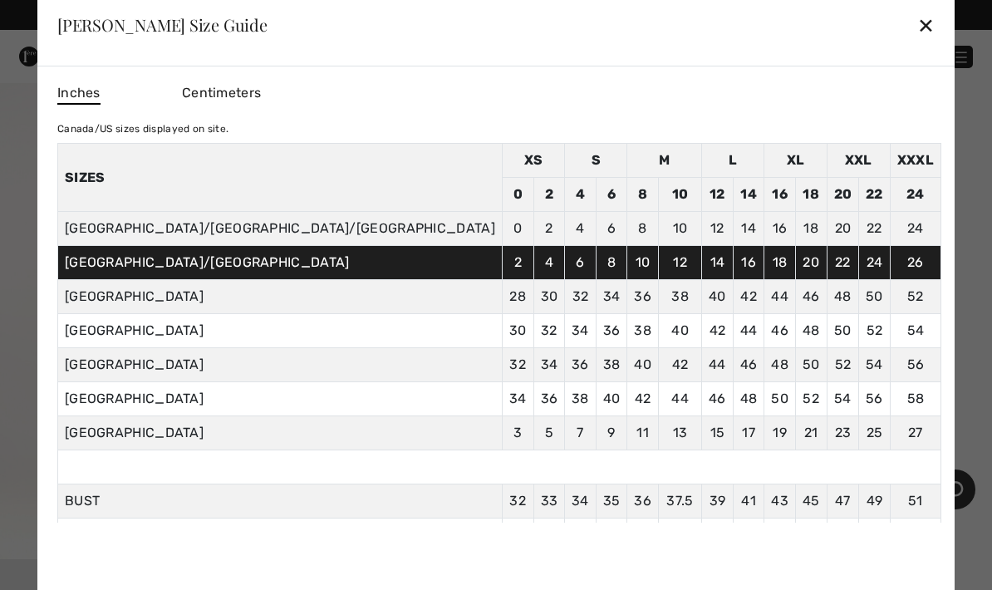
click at [917, 25] on div "✕" at bounding box center [925, 24] width 17 height 35
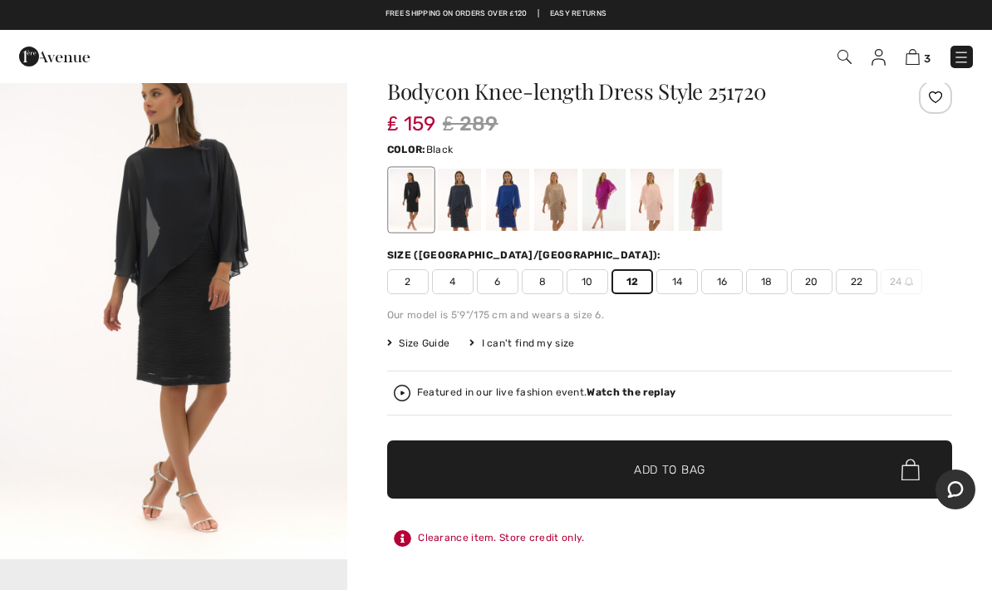
click at [420, 341] on span "Size Guide" at bounding box center [418, 343] width 62 height 15
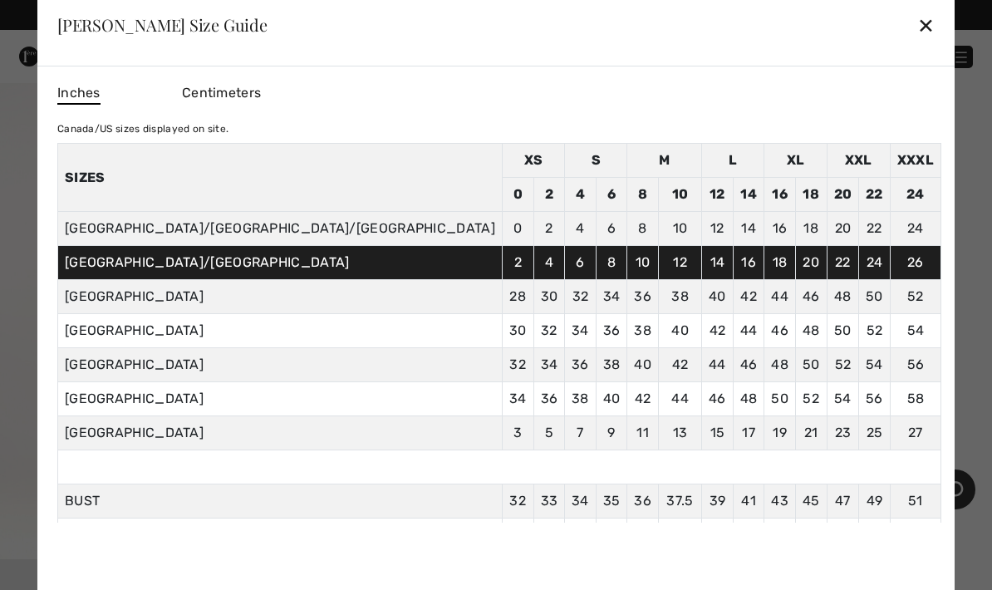
click at [768, 36] on div "Joseph Ribkoff Size Guide ✕" at bounding box center [495, 24] width 917 height 83
click at [917, 25] on div "✕" at bounding box center [925, 24] width 17 height 35
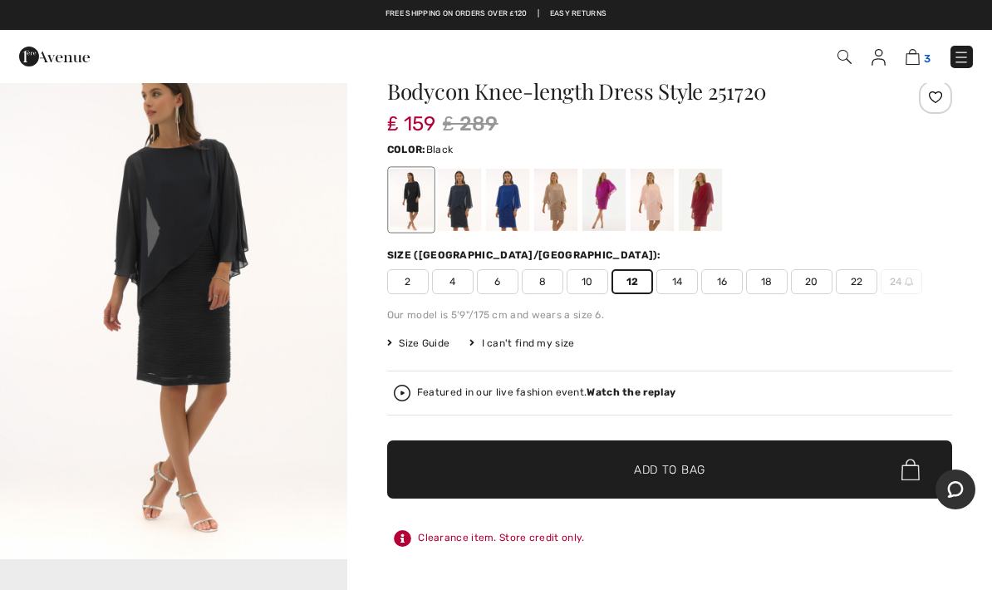
click at [919, 56] on img at bounding box center [912, 57] width 14 height 16
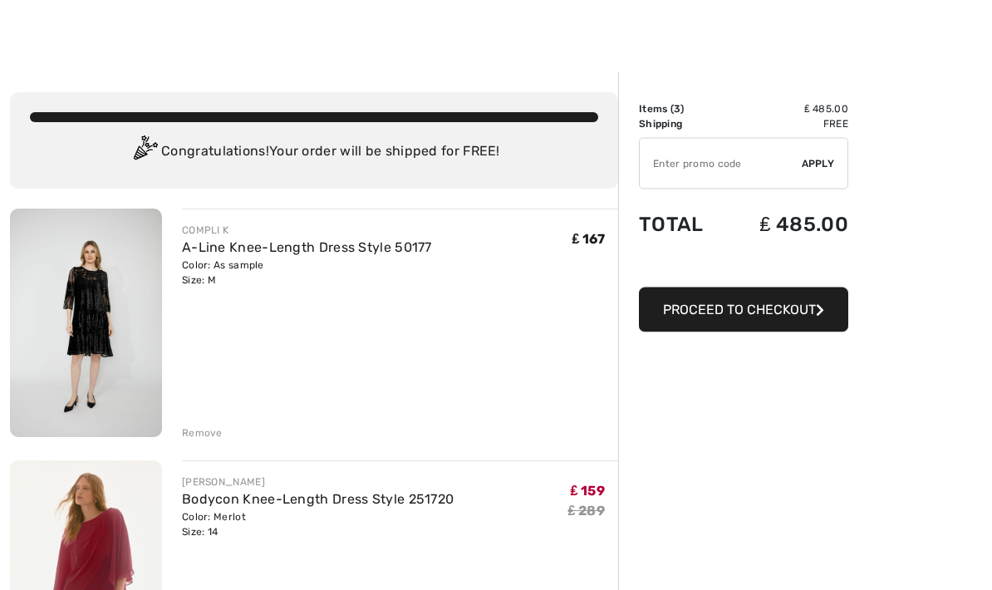
scroll to position [12, 0]
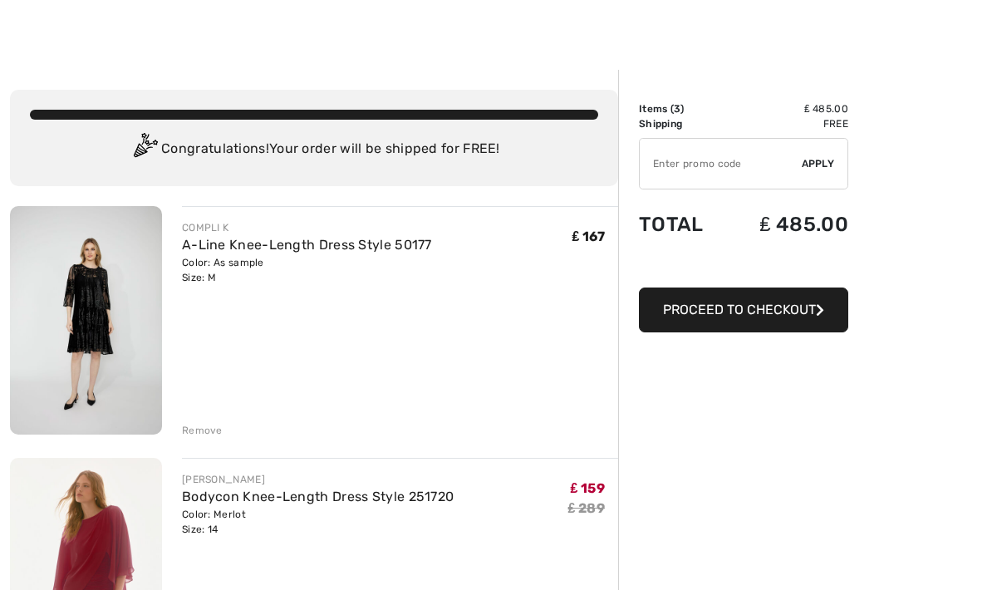
click at [198, 432] on div "Remove" at bounding box center [202, 430] width 41 height 15
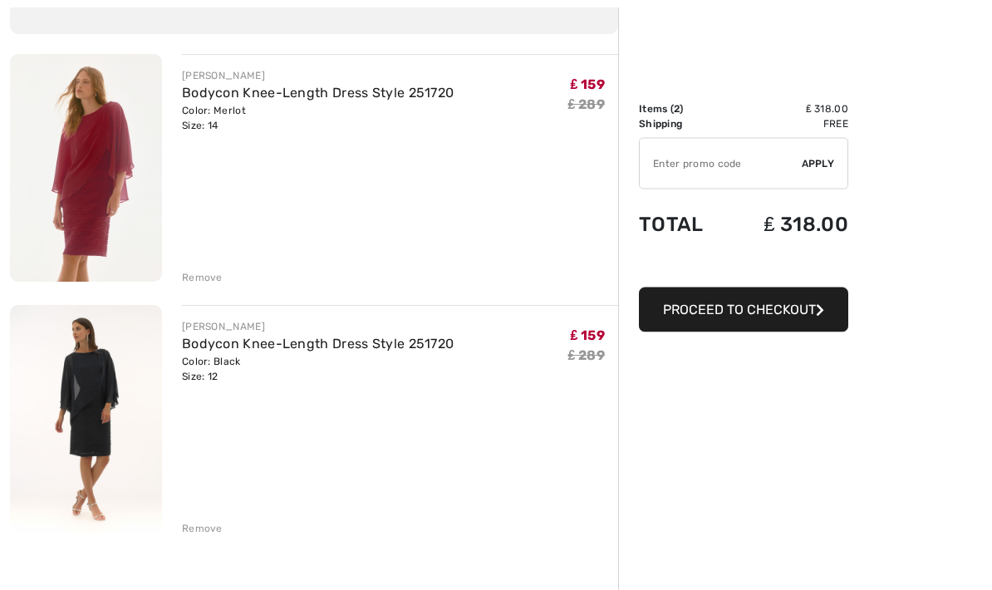
scroll to position [164, 0]
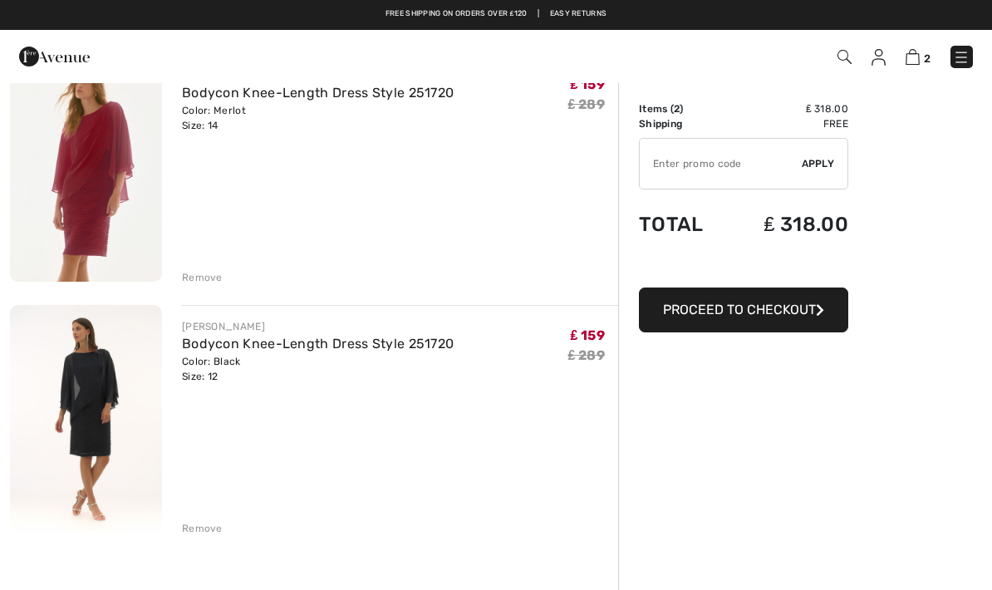
click at [204, 534] on div "Remove" at bounding box center [202, 528] width 41 height 15
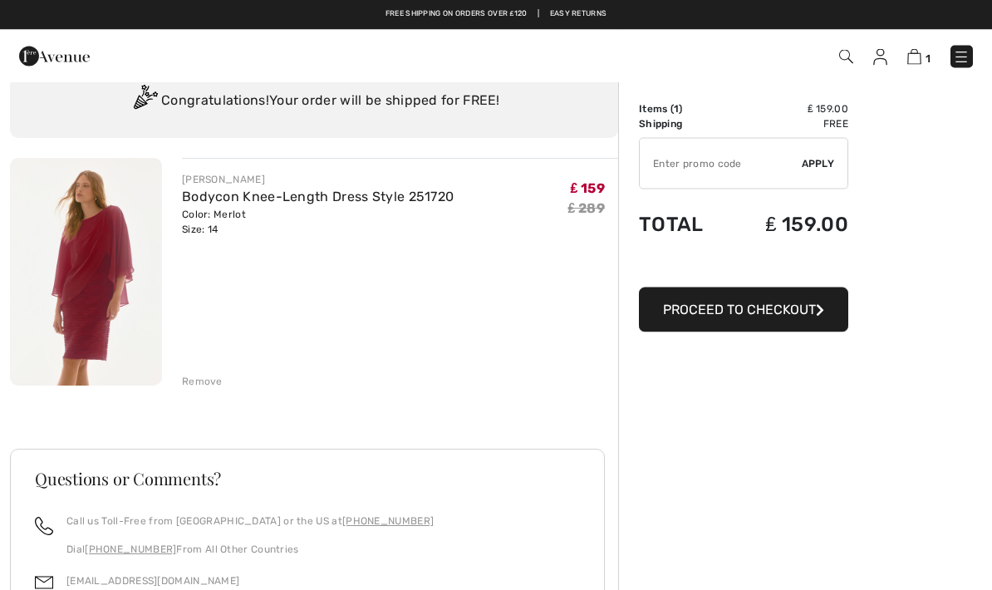
click at [187, 384] on div "Remove" at bounding box center [202, 382] width 41 height 15
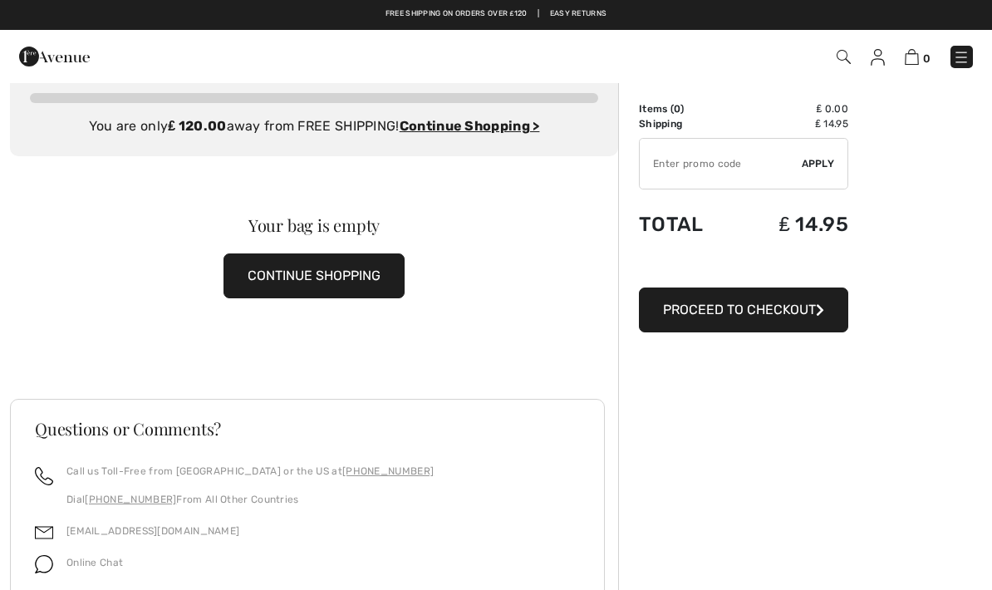
scroll to position [0, 0]
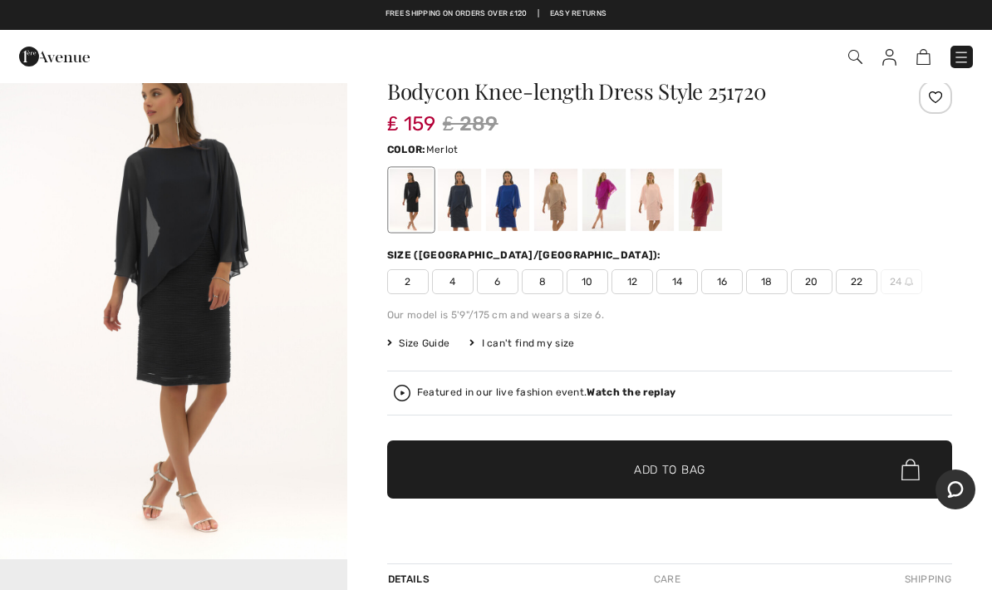
click at [705, 207] on div at bounding box center [700, 200] width 43 height 62
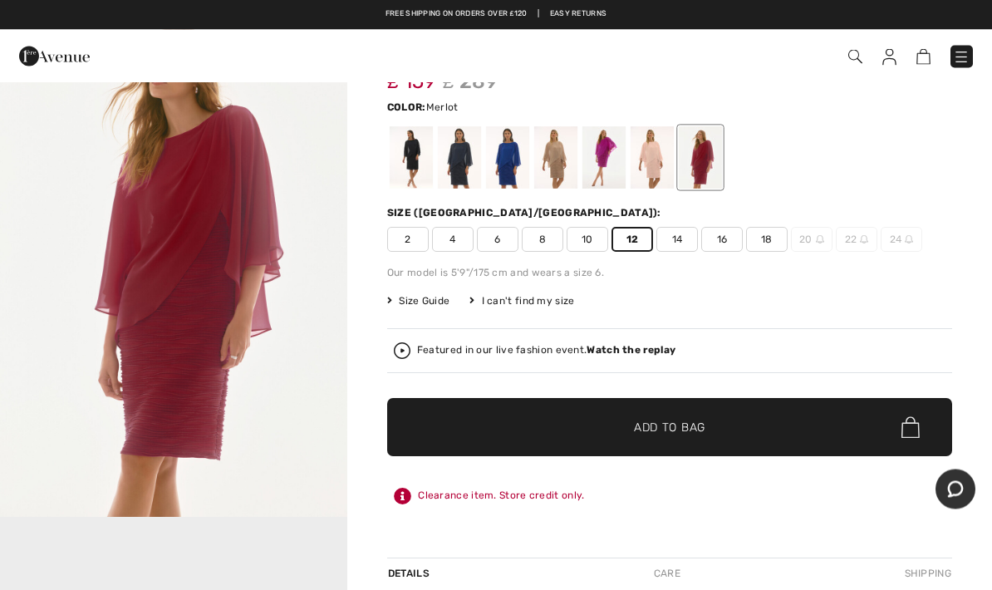
scroll to position [85, 0]
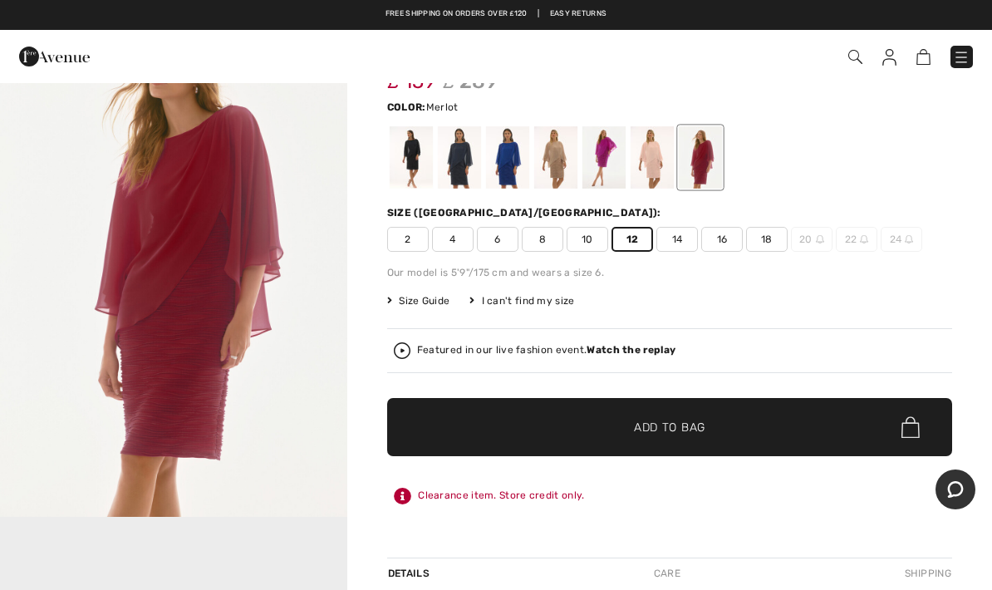
click at [663, 431] on span "Add to Bag" at bounding box center [669, 427] width 71 height 17
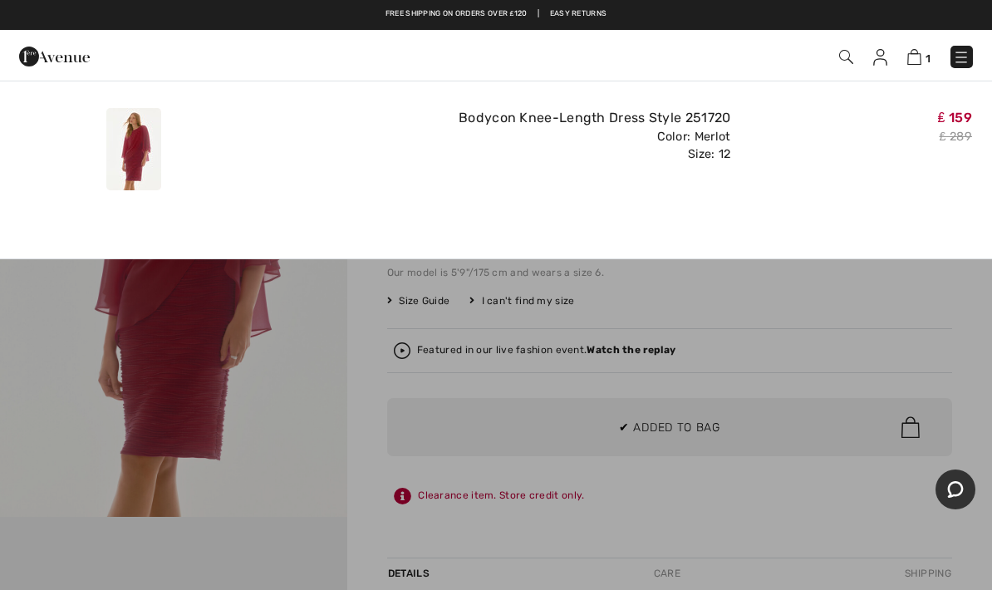
scroll to position [0, 0]
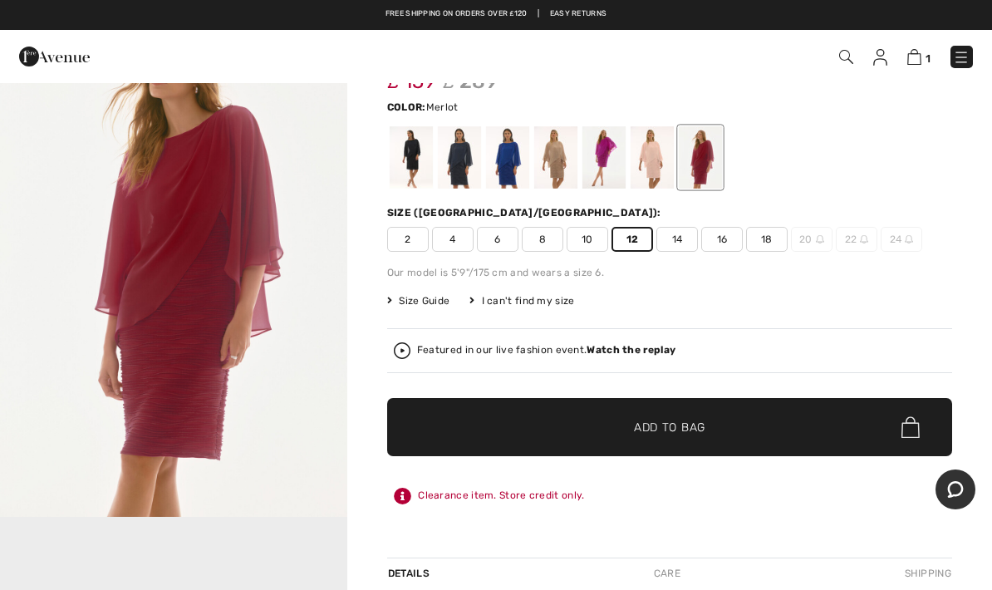
click at [700, 429] on span "Add to Bag" at bounding box center [669, 427] width 71 height 17
click at [920, 56] on img at bounding box center [912, 57] width 14 height 16
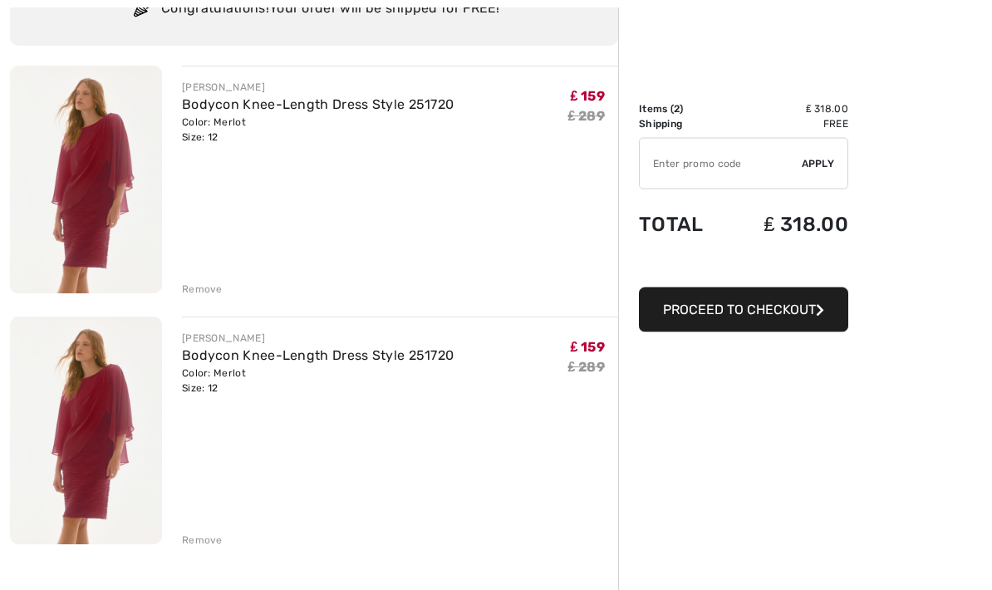
scroll to position [155, 0]
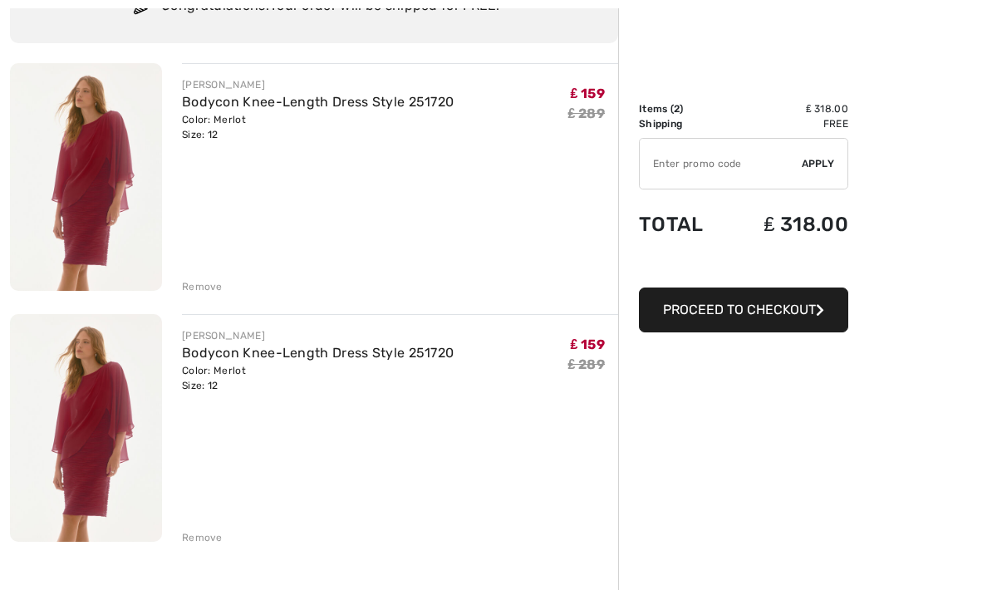
click at [186, 538] on div "Remove" at bounding box center [202, 537] width 41 height 15
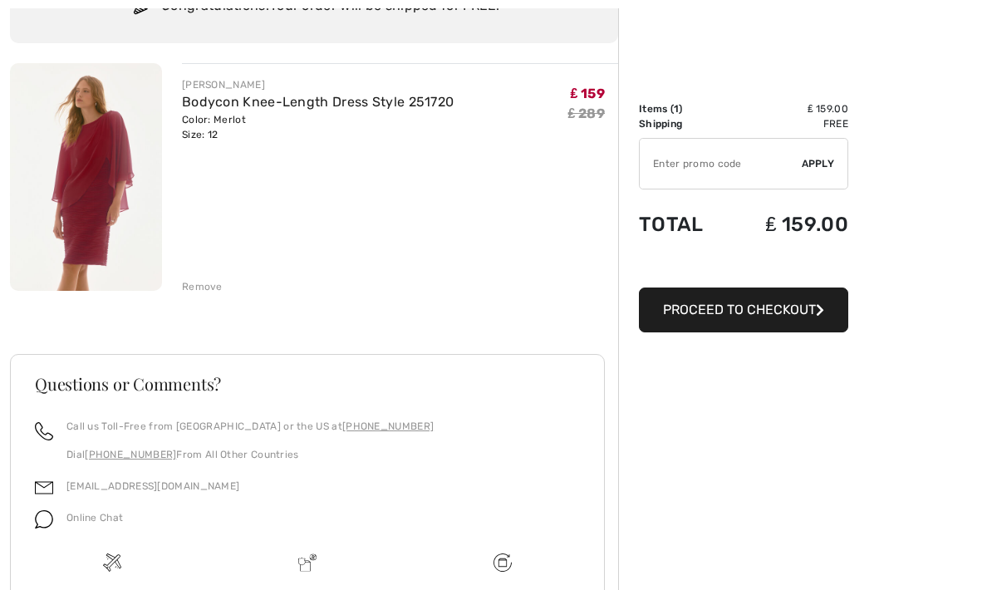
click at [735, 160] on input "TEXT" at bounding box center [721, 164] width 162 height 50
click at [824, 161] on span "Apply" at bounding box center [818, 163] width 33 height 15
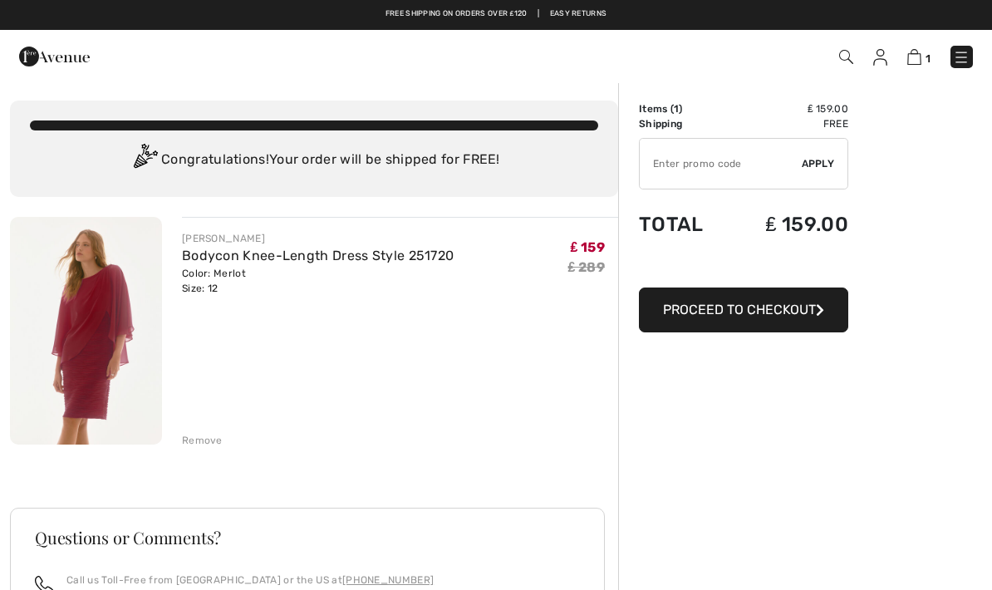
scroll to position [0, 0]
click at [105, 345] on img at bounding box center [86, 332] width 152 height 228
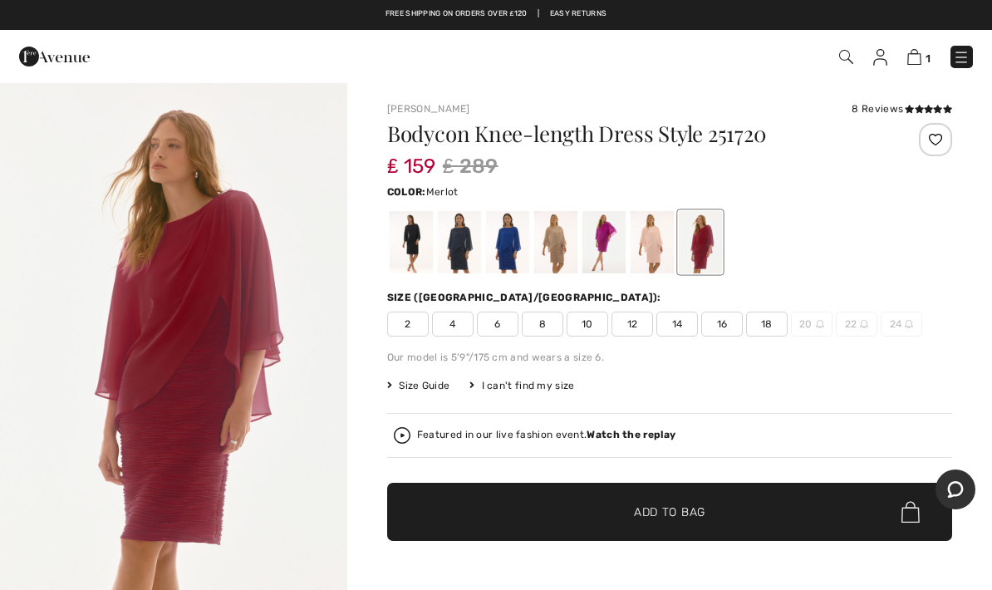
click at [615, 239] on div at bounding box center [603, 242] width 43 height 62
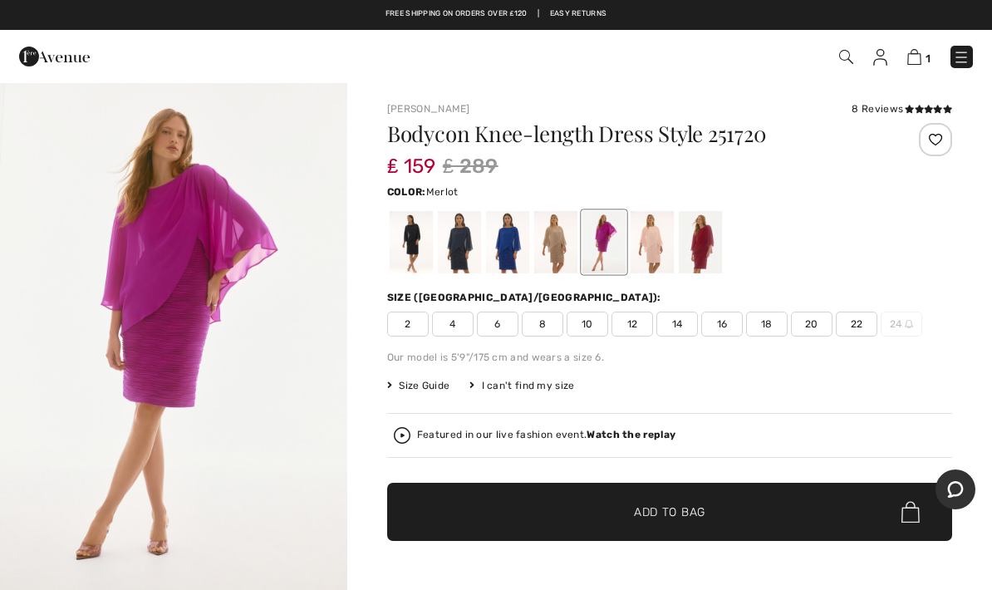
click at [714, 231] on div at bounding box center [700, 242] width 43 height 62
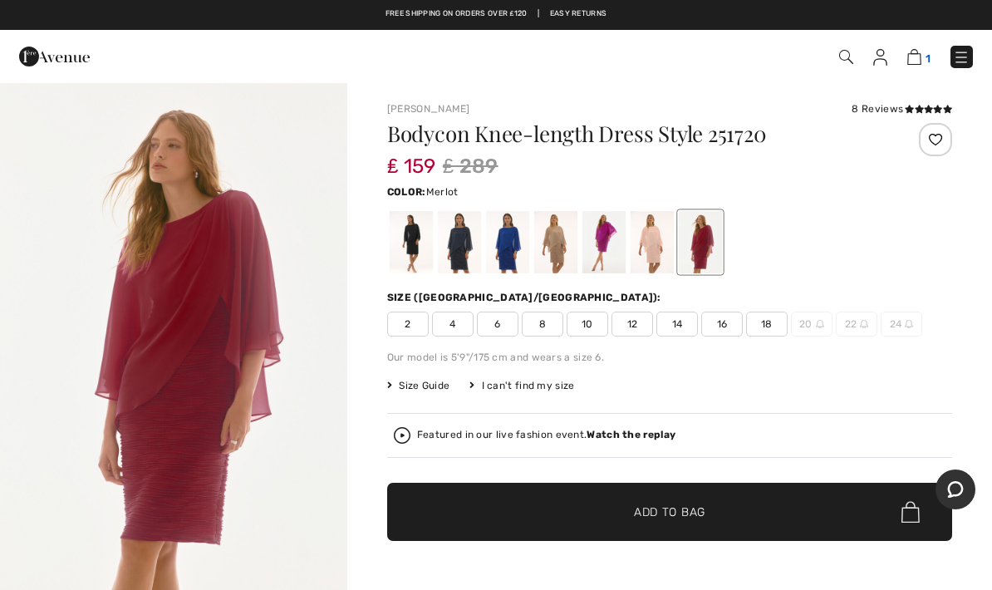
click at [917, 63] on img at bounding box center [914, 57] width 14 height 16
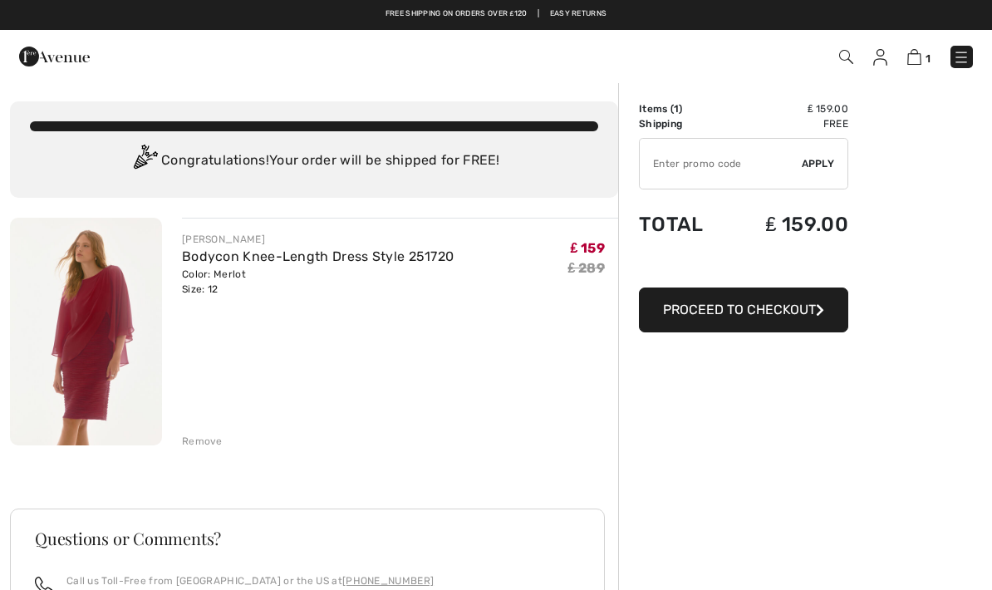
click at [773, 315] on span "Proceed to Checkout" at bounding box center [739, 310] width 153 height 16
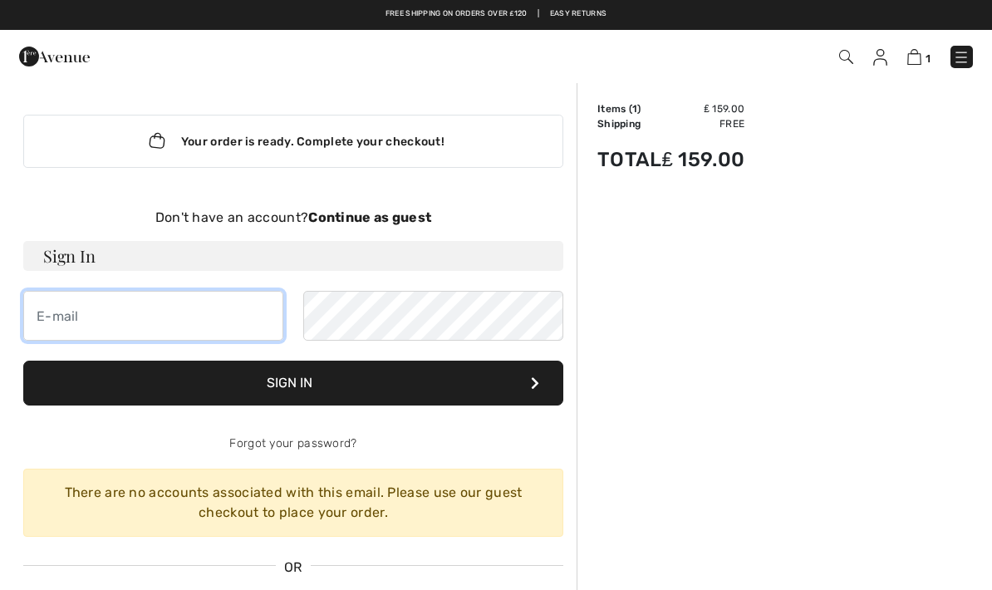
click at [202, 299] on input "email" at bounding box center [153, 316] width 260 height 50
type input "[PERSON_NAME][EMAIL_ADDRESS][PERSON_NAME][DOMAIN_NAME]"
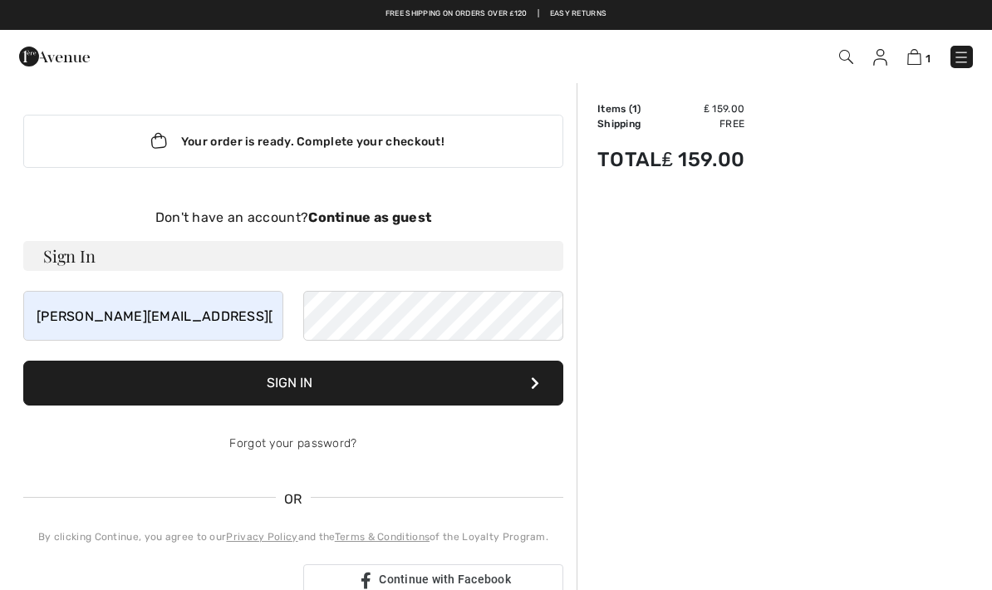
click at [440, 390] on button "Sign In" at bounding box center [293, 383] width 540 height 45
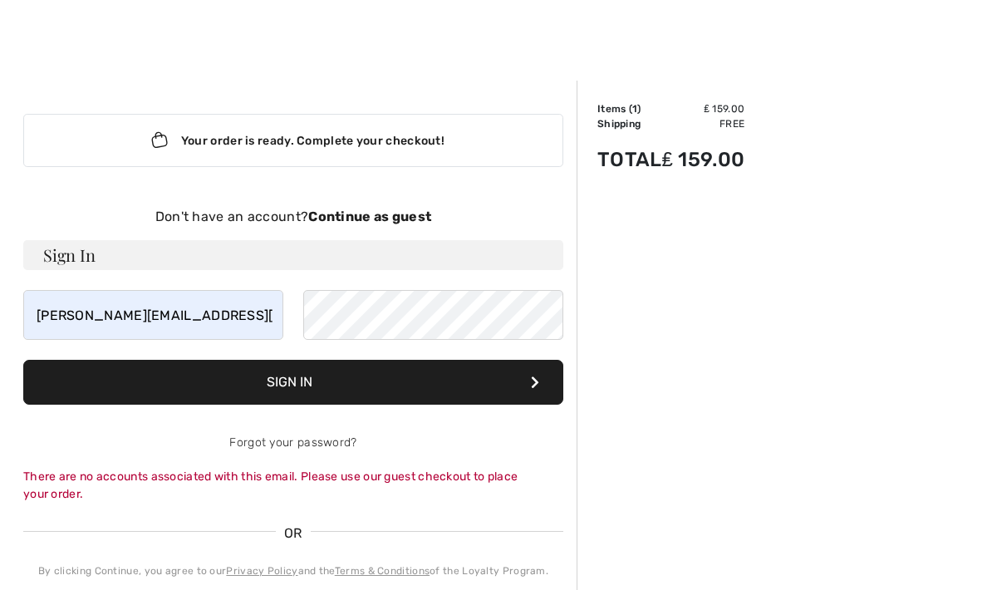
scroll to position [7, 0]
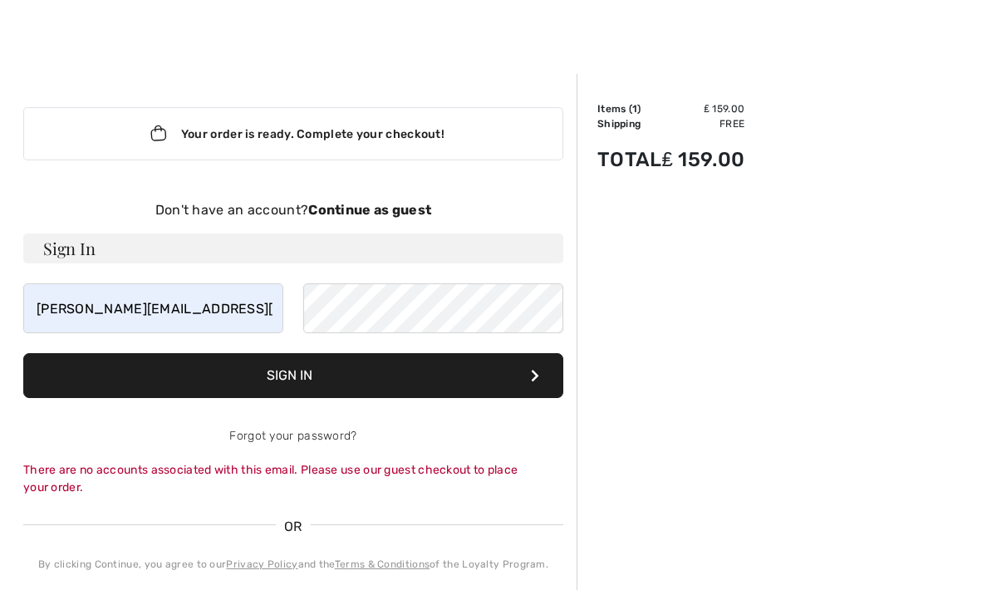
click at [388, 201] on div "Don't have an account? Continue as guest" at bounding box center [293, 210] width 540 height 20
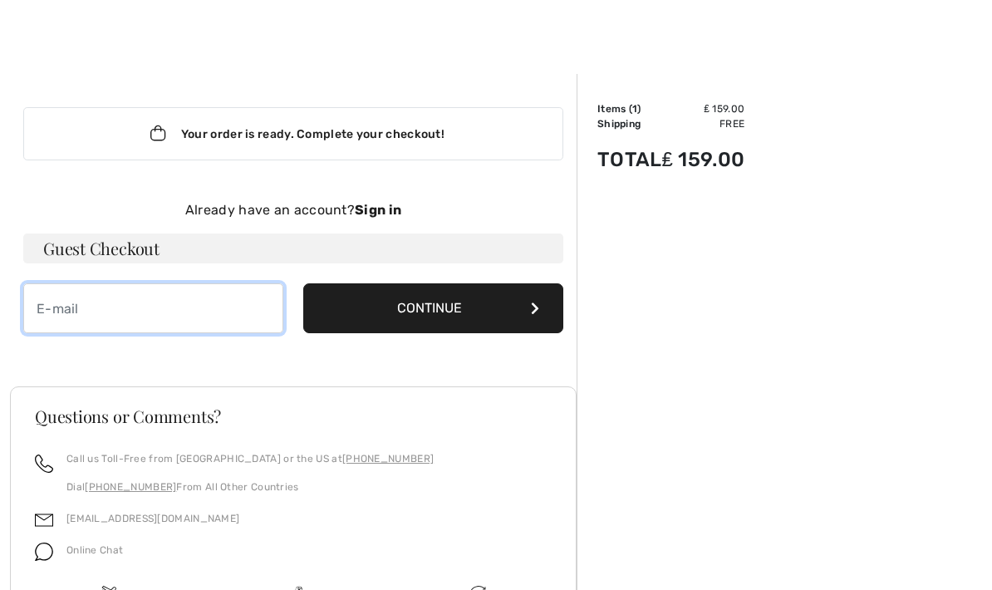
click at [218, 308] on input "email" at bounding box center [153, 308] width 260 height 50
type input "lorri.webb@gmail.com"
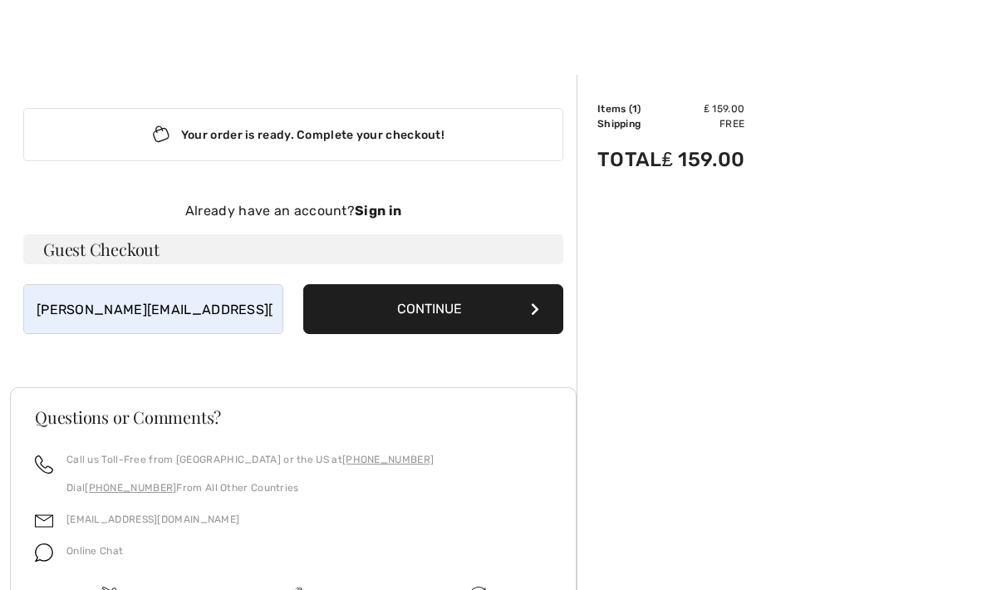
scroll to position [7, 0]
click at [474, 293] on button "Continue" at bounding box center [433, 308] width 260 height 50
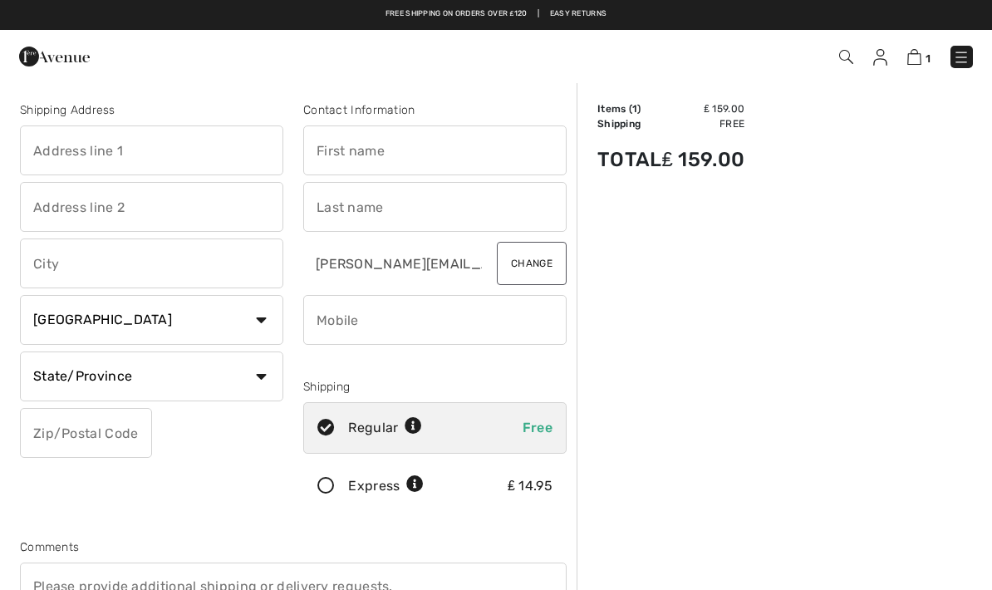
click at [191, 155] on input "text" at bounding box center [151, 150] width 263 height 50
type input "[STREET_ADDRESS]"
click at [213, 204] on input "text" at bounding box center [151, 207] width 263 height 50
type input "l"
type input "Llanishen"
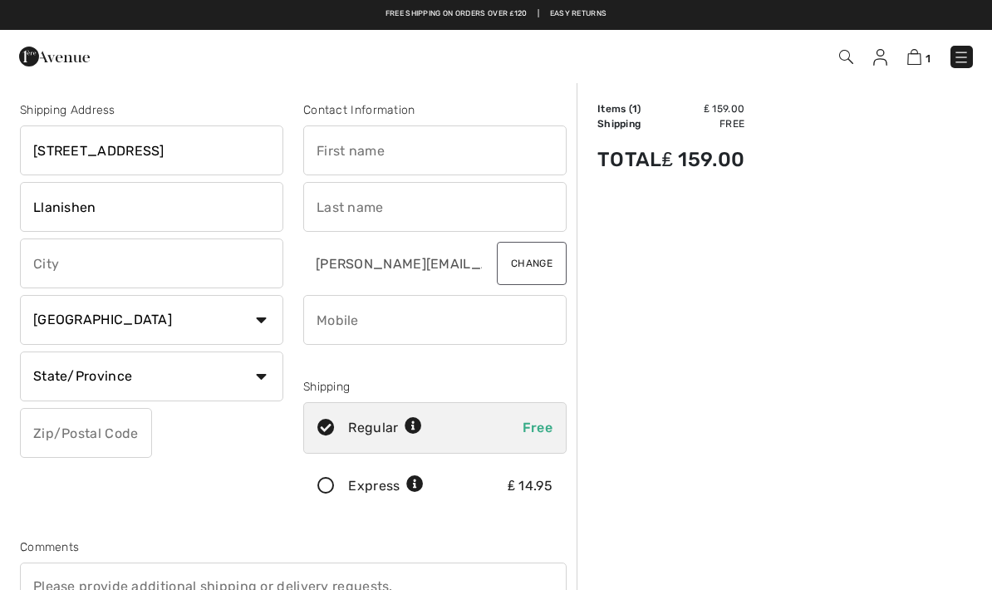
click at [153, 255] on input "text" at bounding box center [151, 263] width 263 height 50
type input "[GEOGRAPHIC_DATA]"
click at [247, 316] on select "Country Canada United States Afghanistan Aland Islands Albania Algeria American…" at bounding box center [151, 320] width 263 height 50
click at [261, 319] on select "Country Canada United States Afghanistan Aland Islands Albania Algeria American…" at bounding box center [151, 320] width 263 height 50
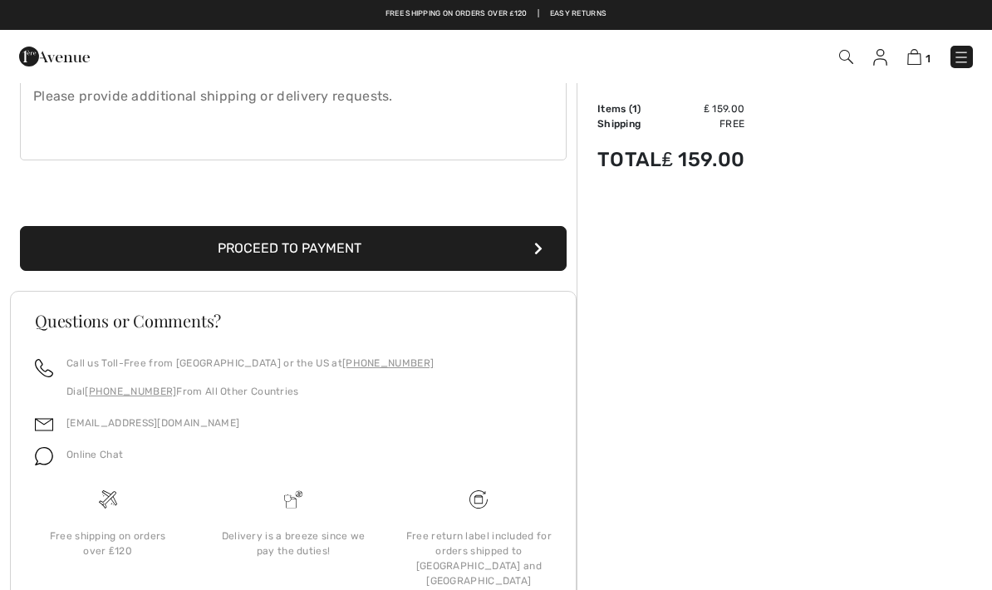
scroll to position [66, 0]
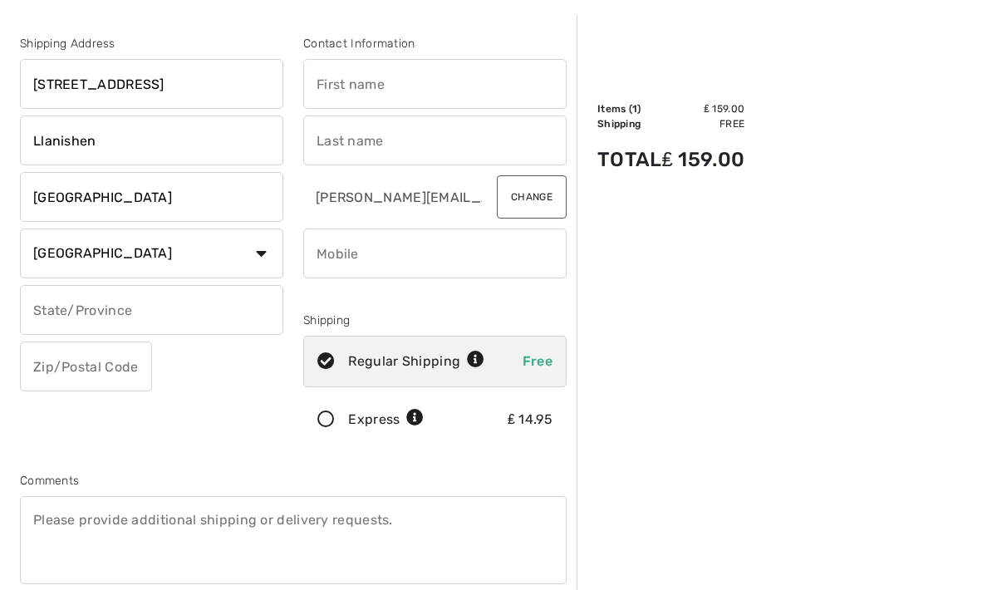
click at [263, 247] on select "Country Canada United States Afghanistan Aland Islands Albania Algeria American…" at bounding box center [151, 253] width 263 height 50
select select "GB"
click at [113, 365] on input "text" at bounding box center [86, 366] width 132 height 50
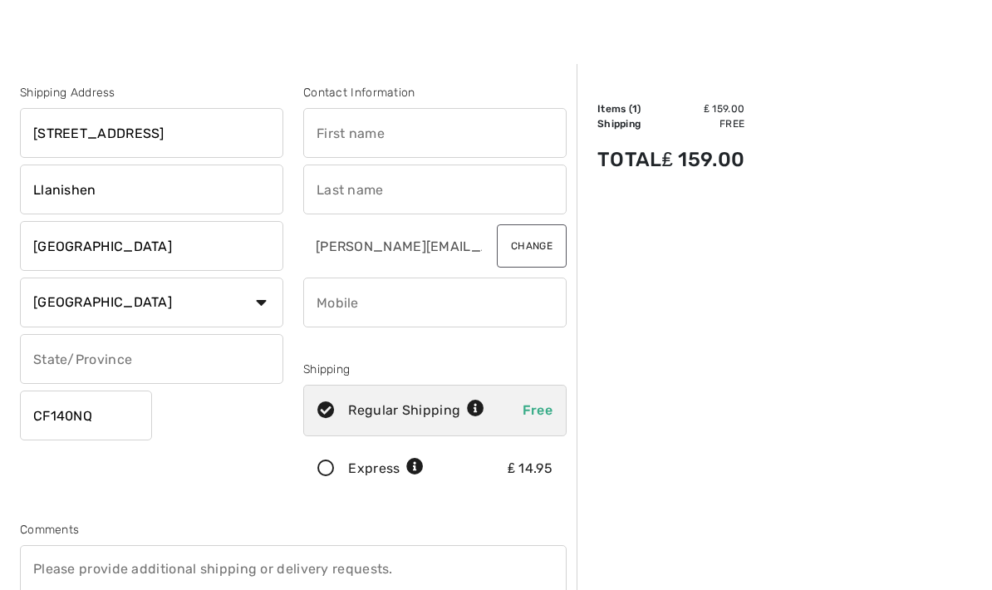
scroll to position [0, 0]
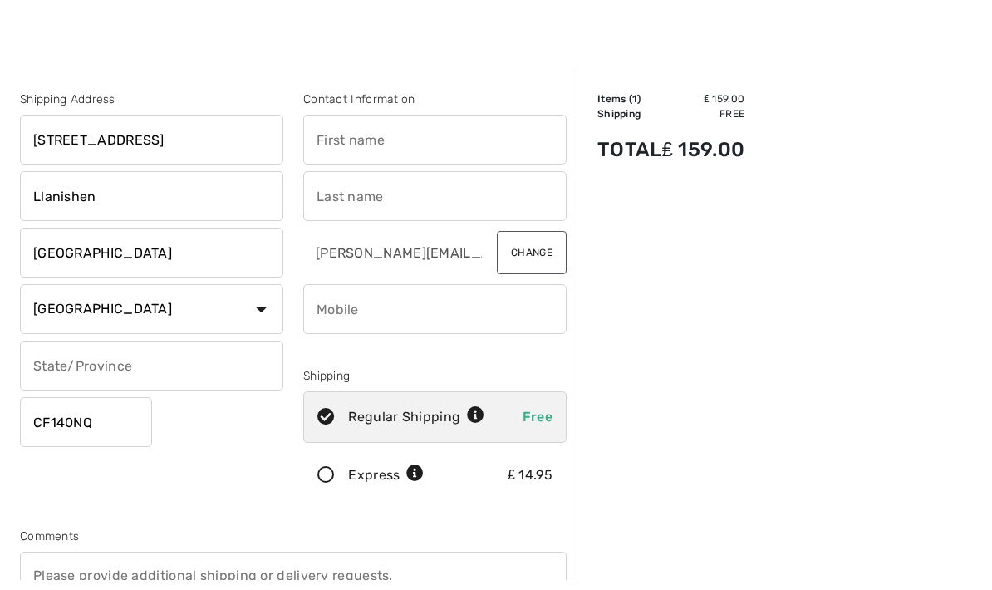
type input "CF140NQ"
click at [424, 135] on input "text" at bounding box center [434, 150] width 263 height 50
type input "Lorraine"
click at [442, 205] on input "text" at bounding box center [434, 207] width 263 height 50
type input "lartcombe"
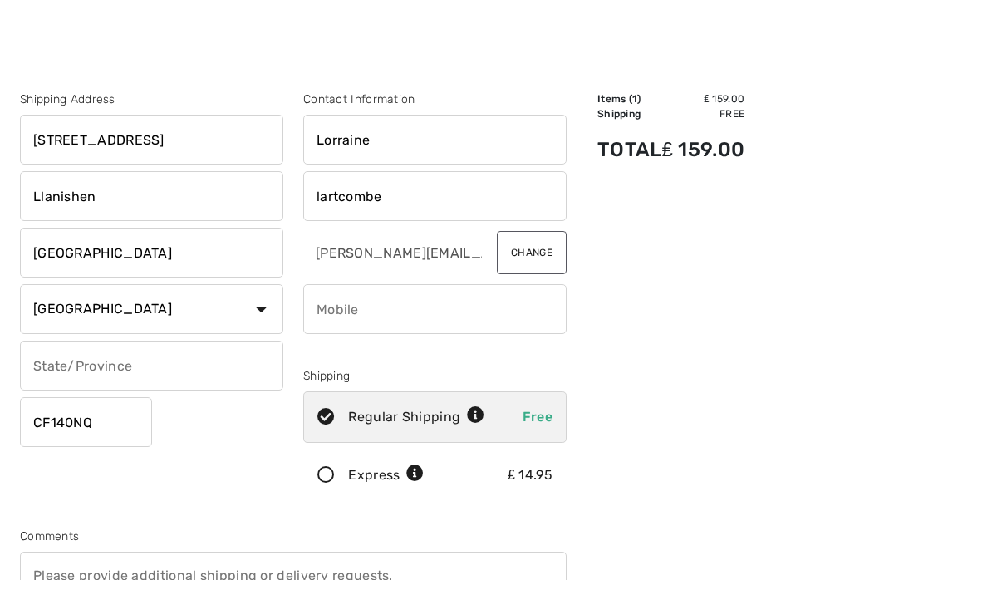
click at [423, 312] on input "phone" at bounding box center [434, 320] width 263 height 50
type input "[GEOGRAPHIC_DATA]"
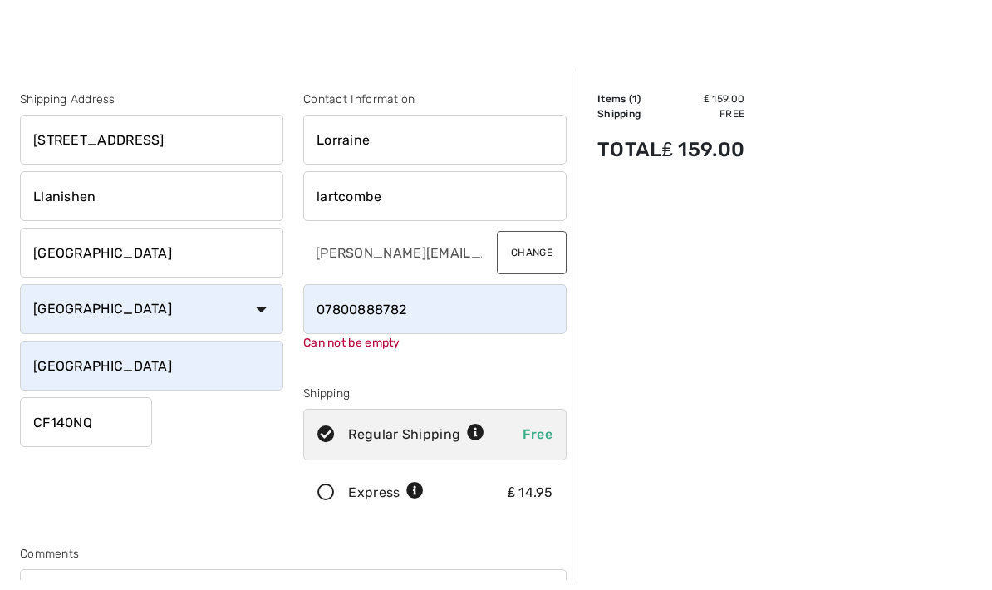
scroll to position [11, 0]
click at [326, 313] on input "phone" at bounding box center [434, 309] width 263 height 50
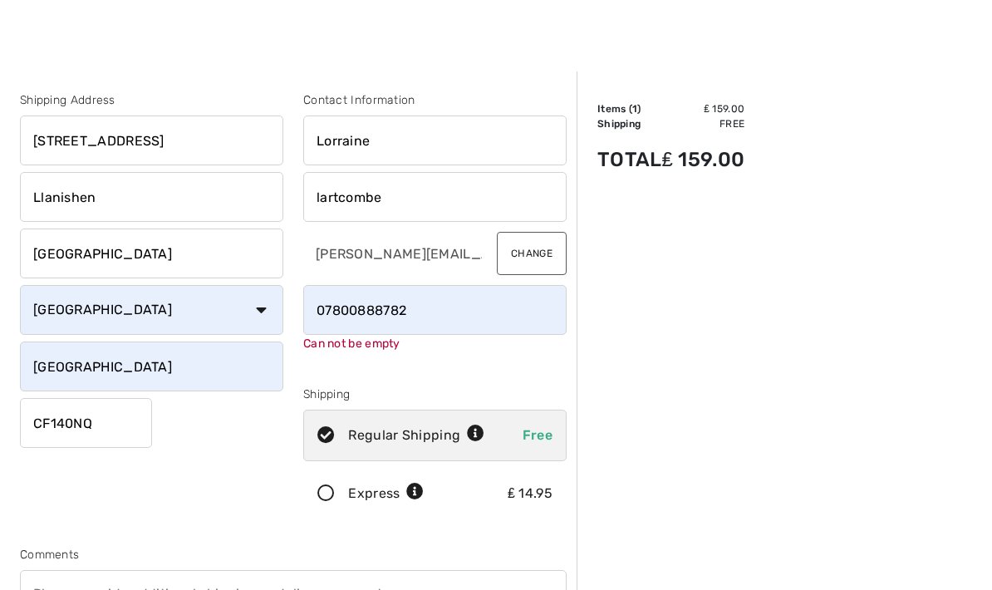
type input "02920754847"
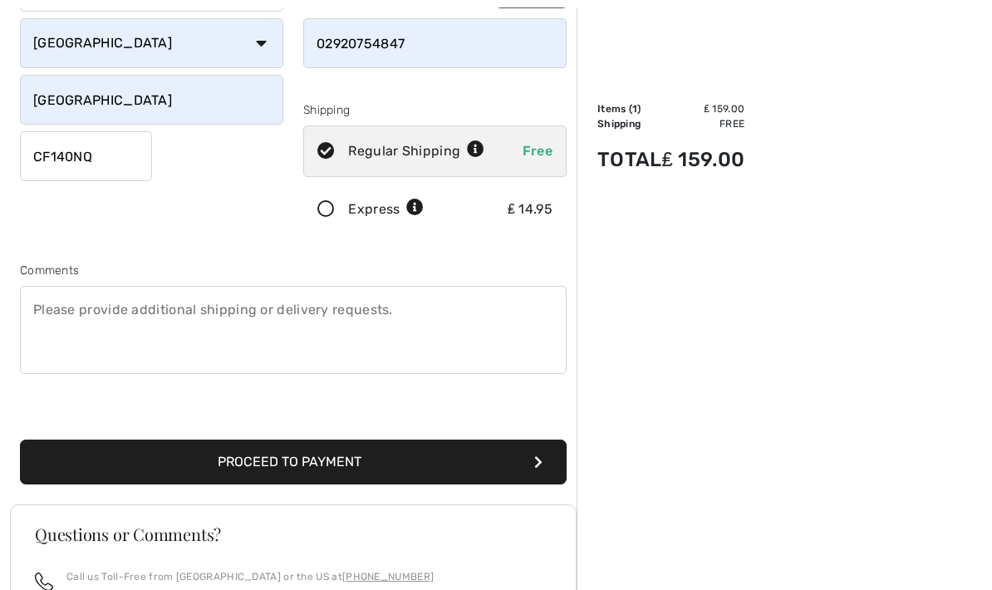
scroll to position [277, 0]
click at [302, 459] on button "Proceed to Payment" at bounding box center [293, 461] width 547 height 45
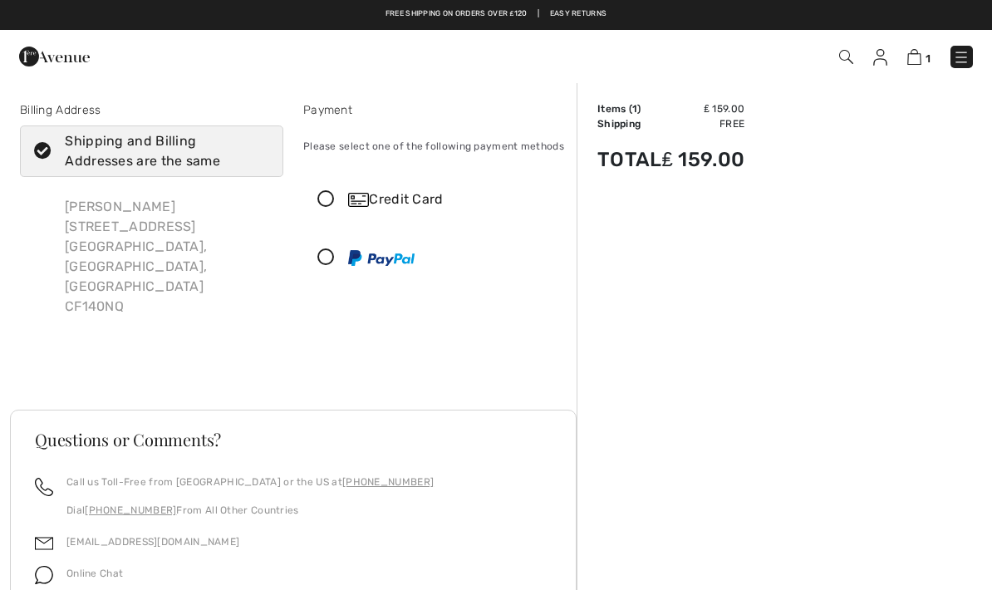
click at [331, 253] on icon at bounding box center [326, 257] width 44 height 17
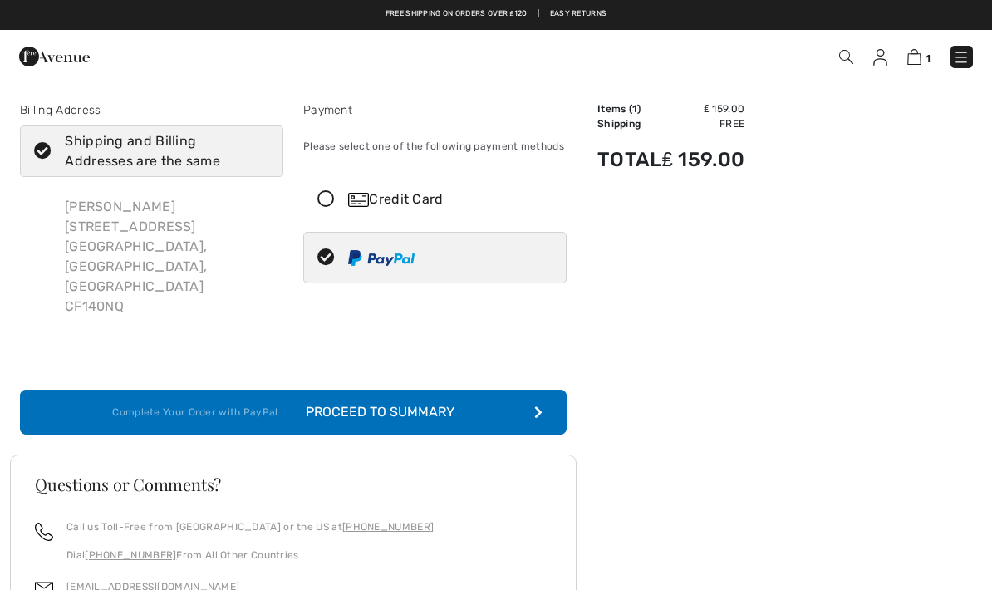
click at [421, 402] on div "Proceed to Summary" at bounding box center [383, 412] width 182 height 20
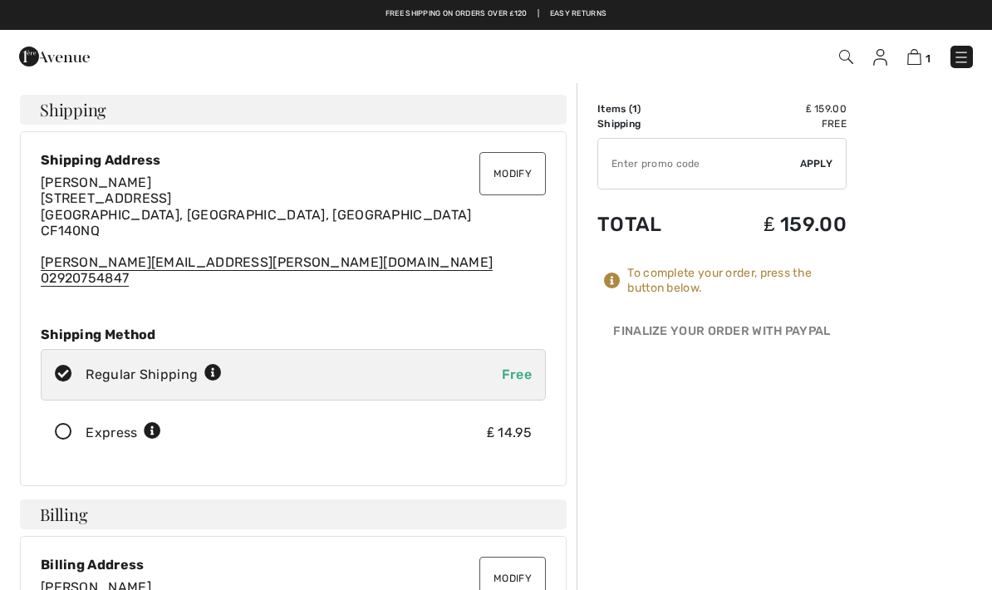
click at [516, 169] on button "Modify" at bounding box center [512, 173] width 66 height 43
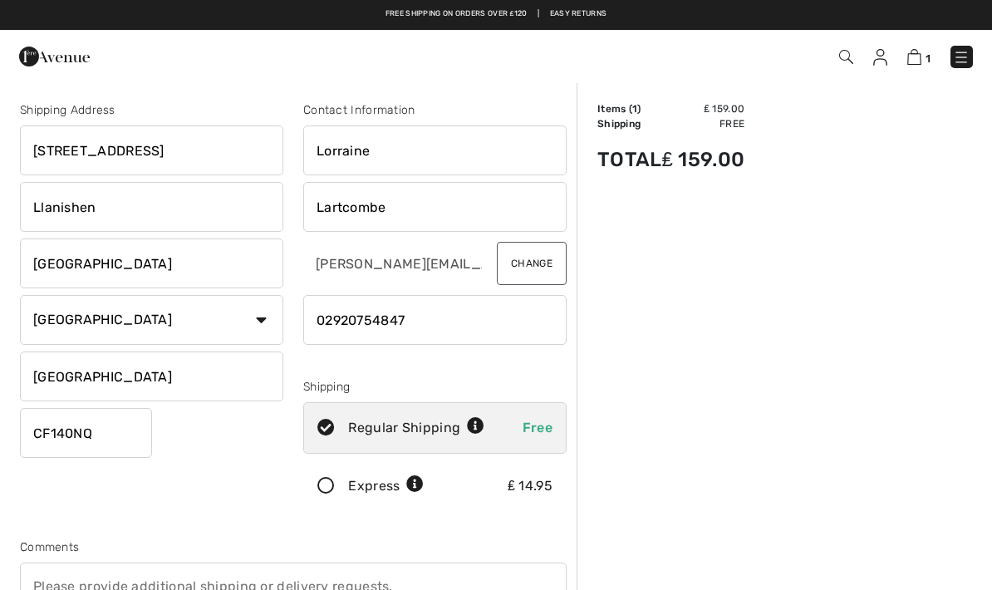
click at [418, 202] on input "Lartcombe" at bounding box center [434, 207] width 263 height 50
type input "Larcombe"
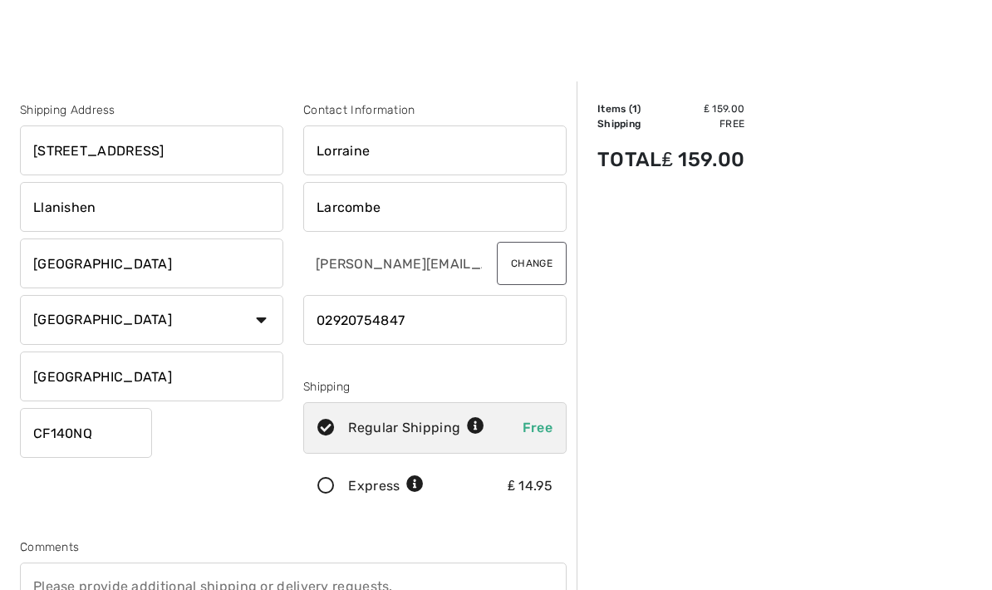
scroll to position [66, 0]
